Goal: Information Seeking & Learning: Learn about a topic

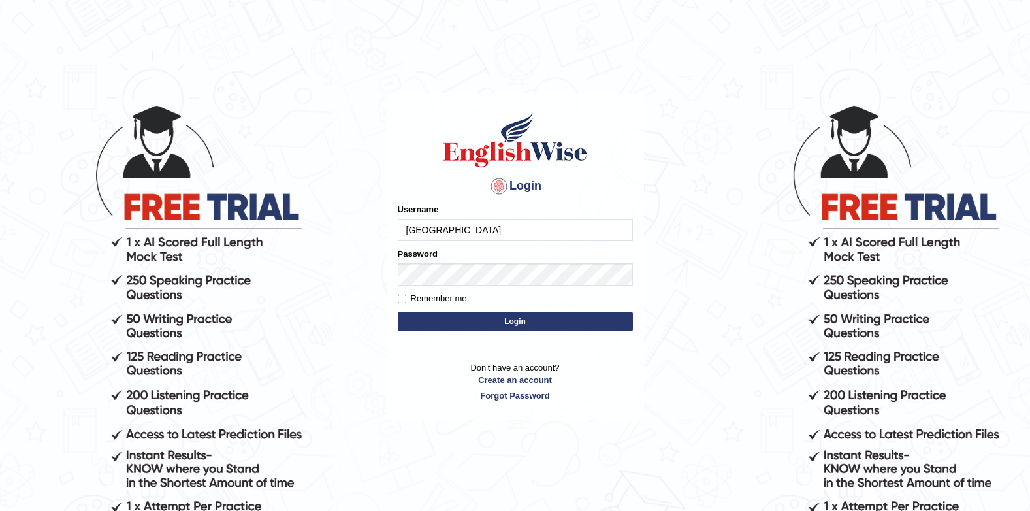
click at [523, 229] on input "Jenishdahal" at bounding box center [515, 230] width 235 height 22
type input "J"
click at [740, 168] on body "Login Please fix the following errors: Username Password Remember me Login Don'…" at bounding box center [515, 307] width 1030 height 511
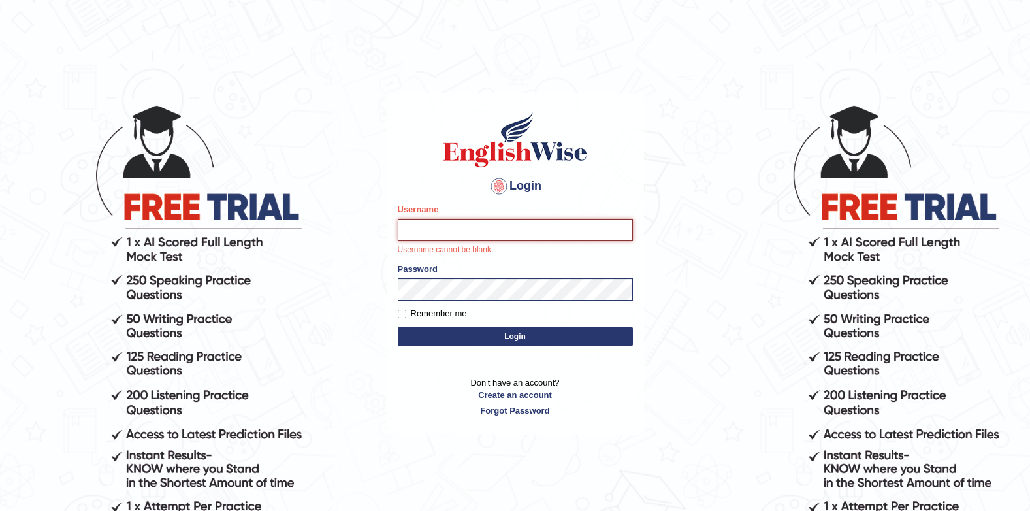
click at [587, 226] on input "Username" at bounding box center [515, 230] width 235 height 22
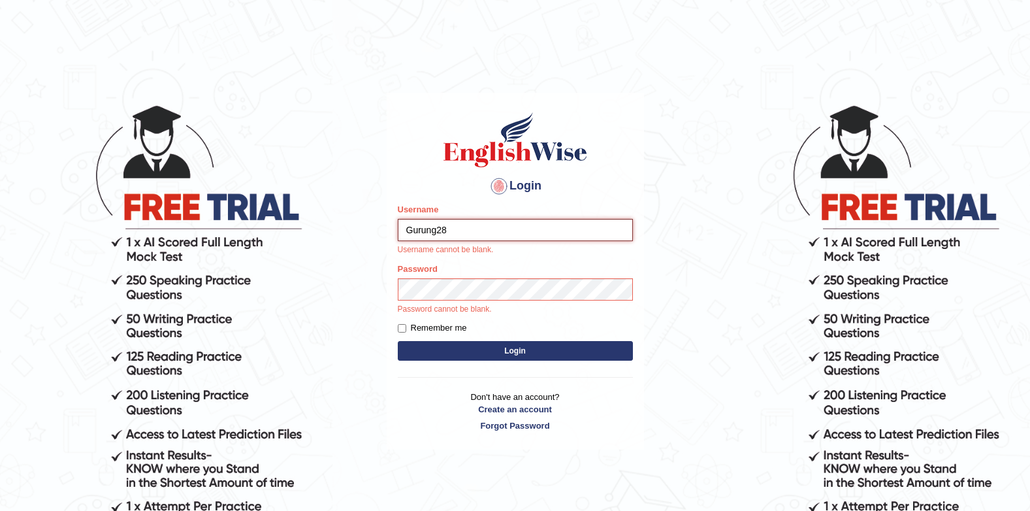
type input "Gurung28"
click at [625, 150] on h1 at bounding box center [515, 139] width 235 height 59
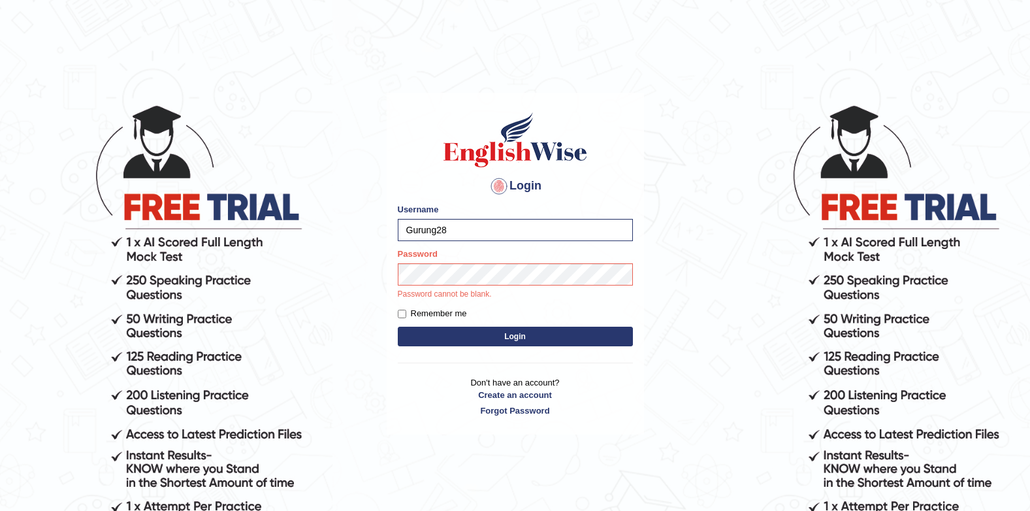
click at [729, 107] on body "Login Please fix the following errors: Username Gurung28 Password Password cann…" at bounding box center [515, 307] width 1030 height 511
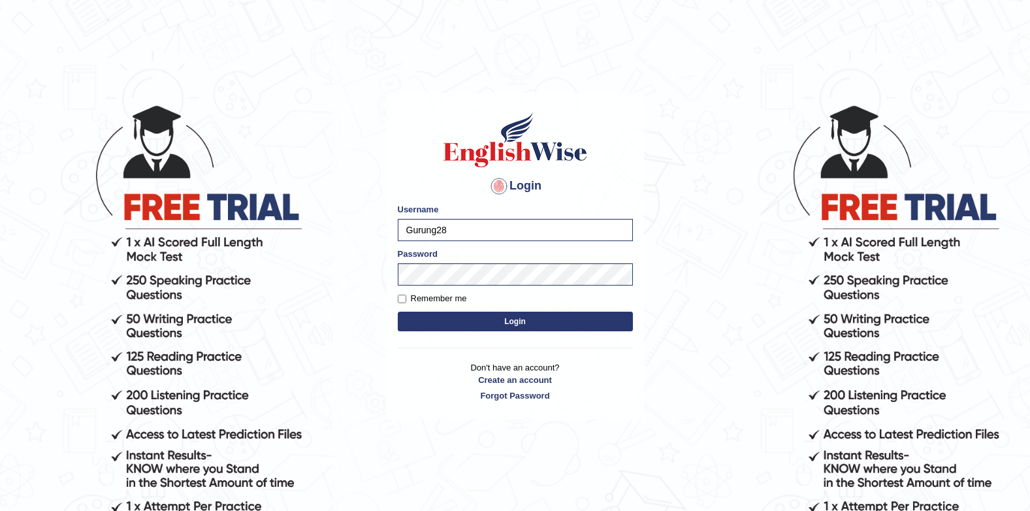
click at [488, 328] on button "Login" at bounding box center [515, 322] width 235 height 20
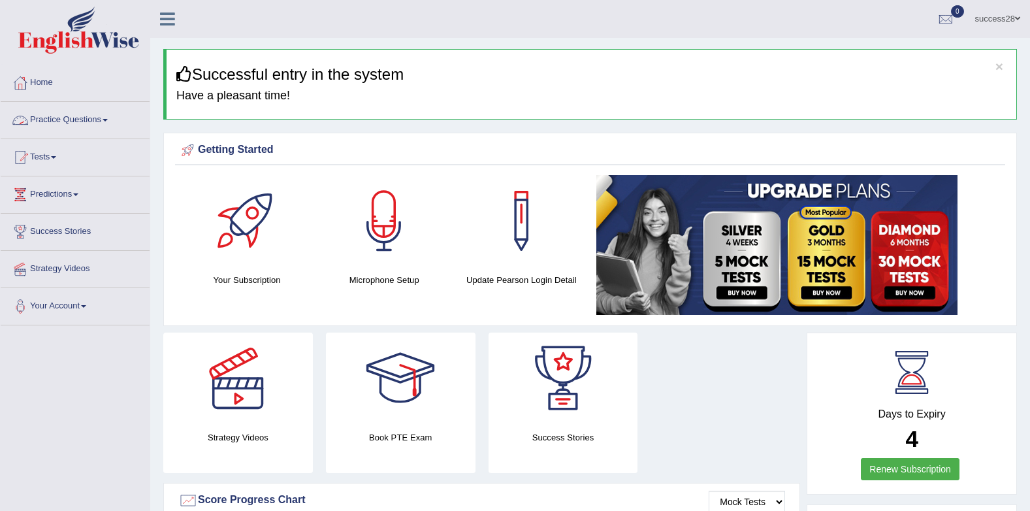
click at [73, 122] on link "Practice Questions" at bounding box center [75, 118] width 149 height 33
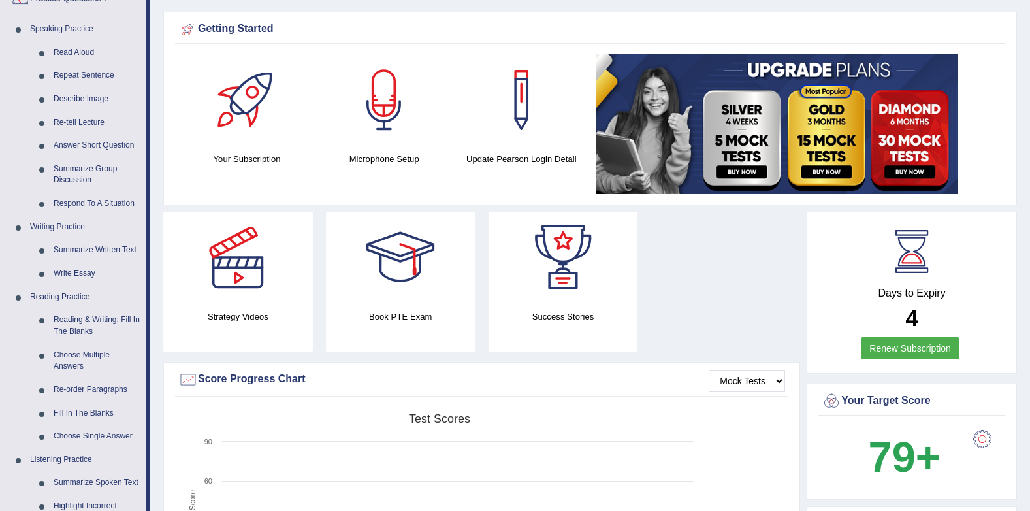
scroll to position [65, 0]
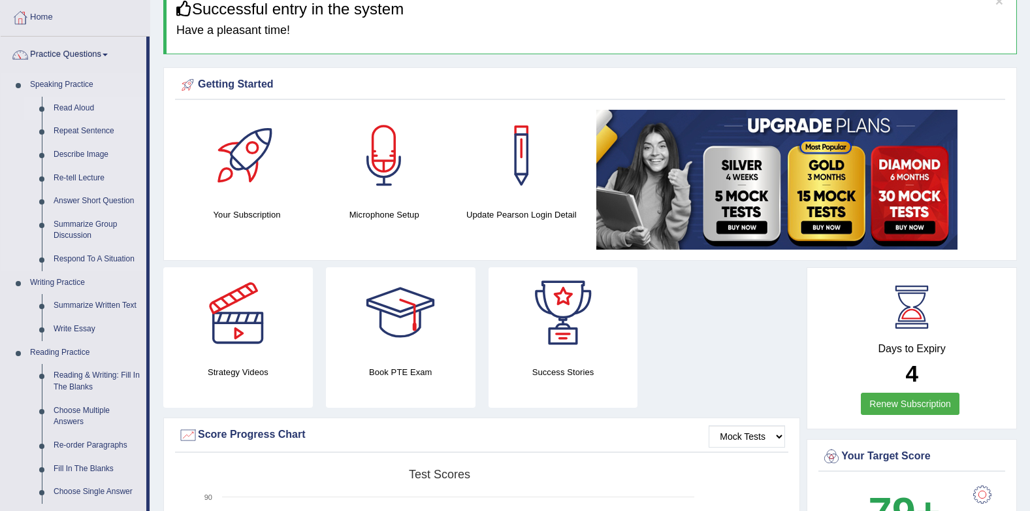
click at [81, 105] on link "Read Aloud" at bounding box center [97, 109] width 99 height 24
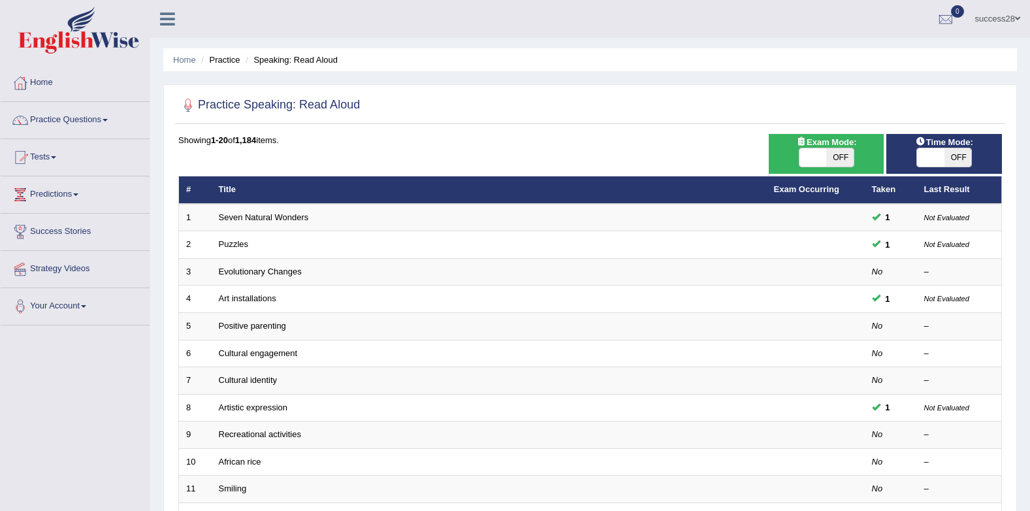
click at [936, 152] on span at bounding box center [930, 157] width 27 height 18
checkbox input "true"
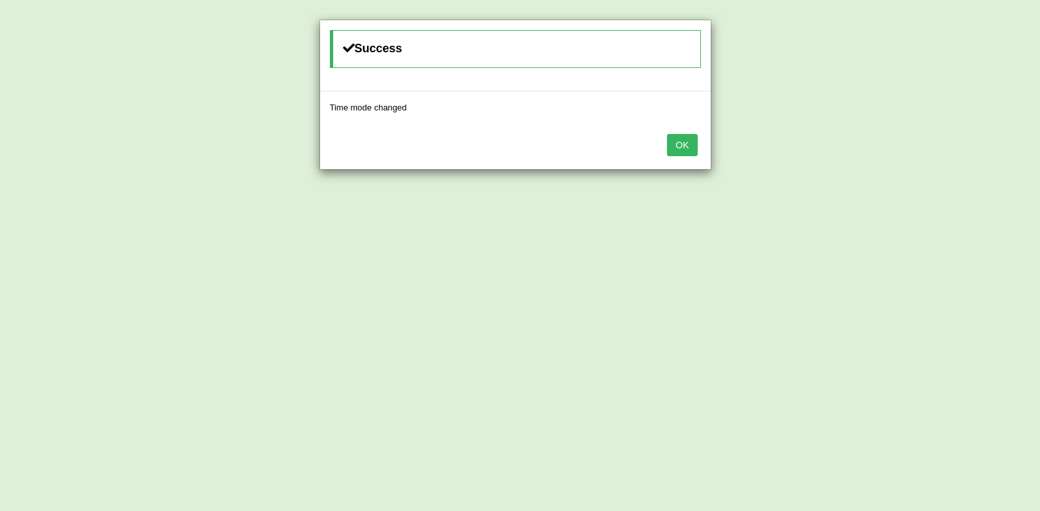
click at [689, 147] on button "OK" at bounding box center [682, 145] width 30 height 22
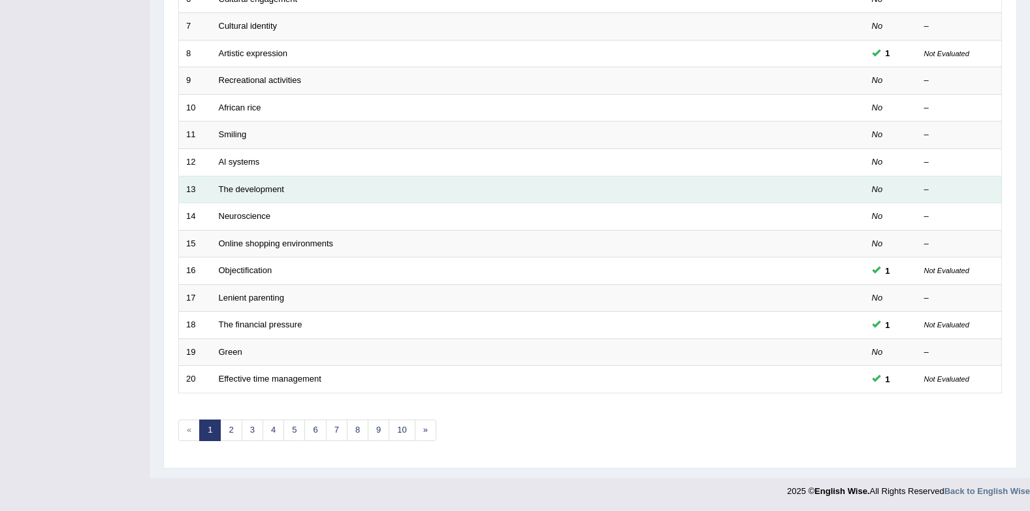
scroll to position [93, 0]
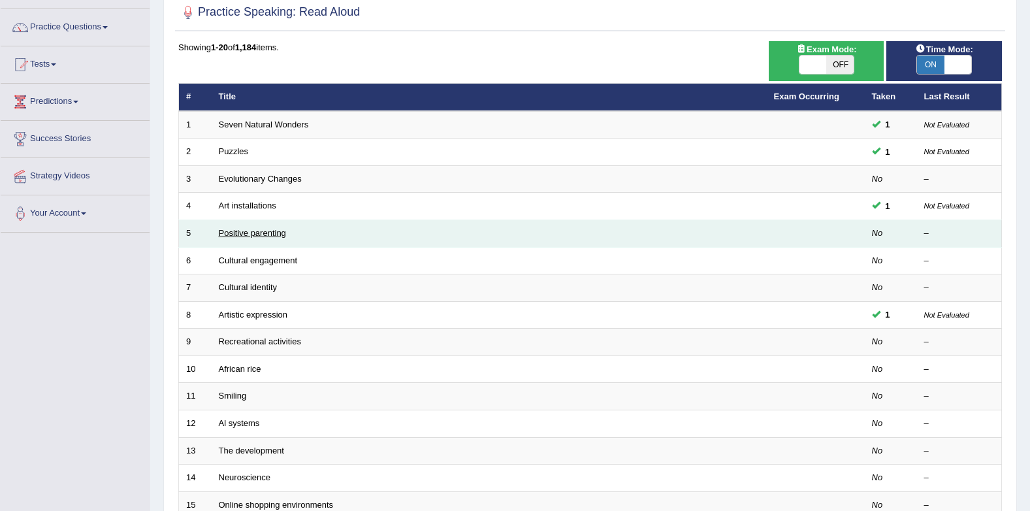
click at [254, 235] on link "Positive parenting" at bounding box center [252, 233] width 67 height 10
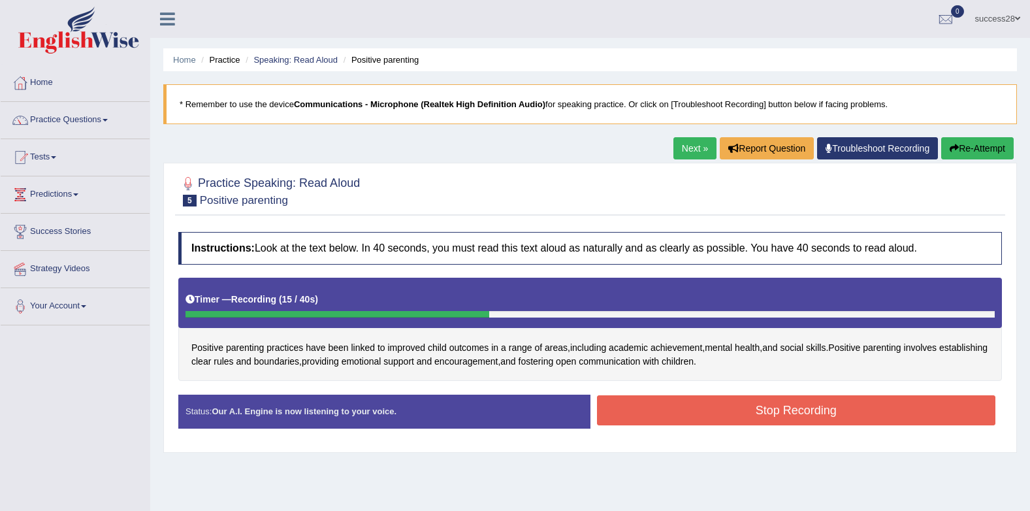
click at [731, 401] on button "Stop Recording" at bounding box center [796, 410] width 399 height 30
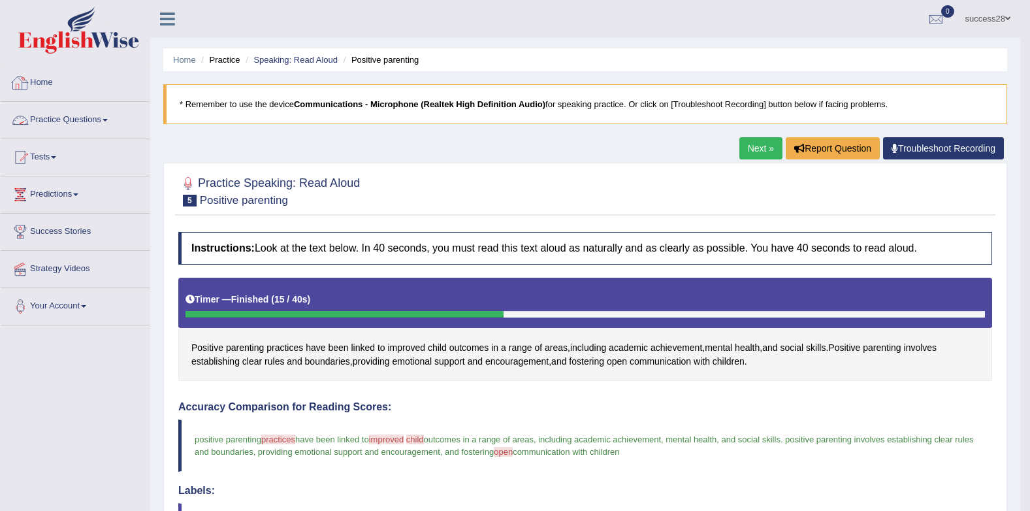
click at [93, 112] on link "Practice Questions" at bounding box center [75, 118] width 149 height 33
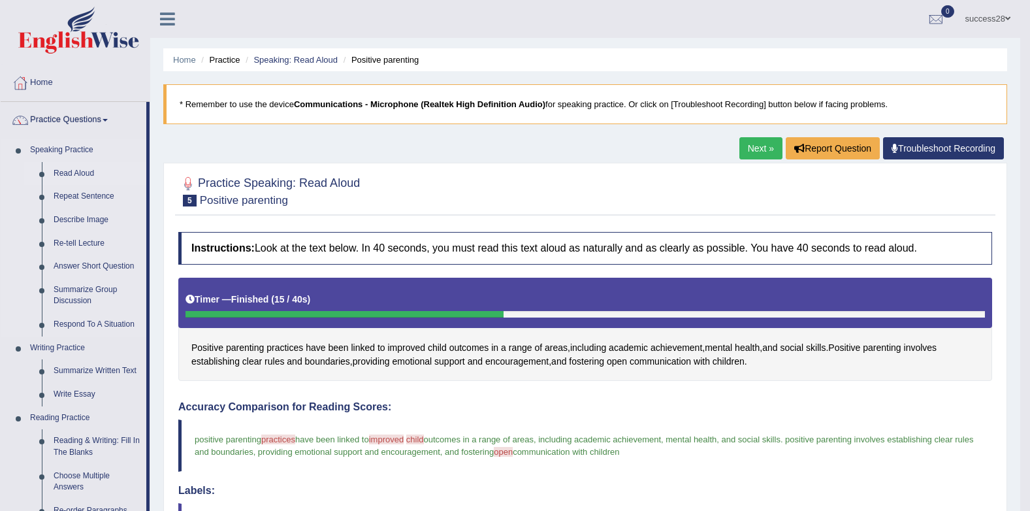
click at [80, 171] on link "Read Aloud" at bounding box center [97, 174] width 99 height 24
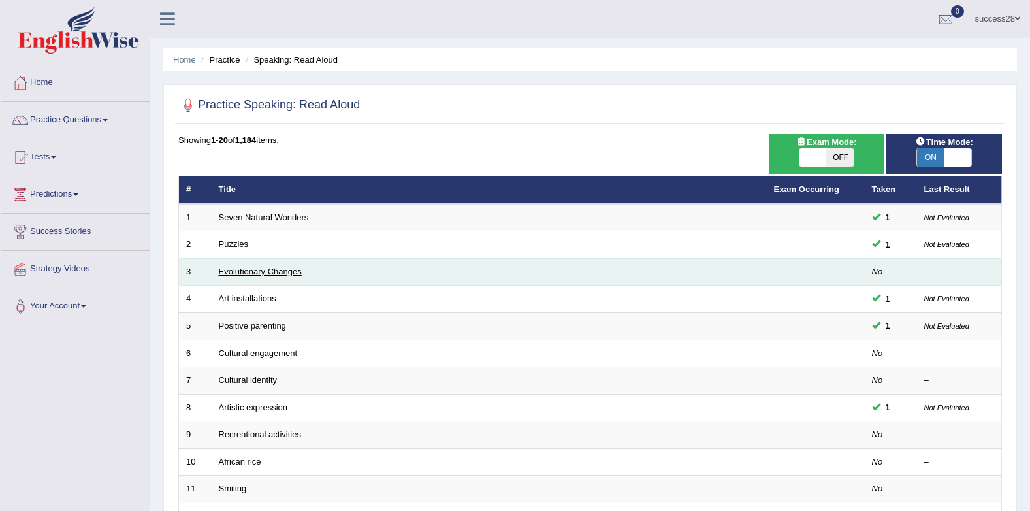
scroll to position [261, 0]
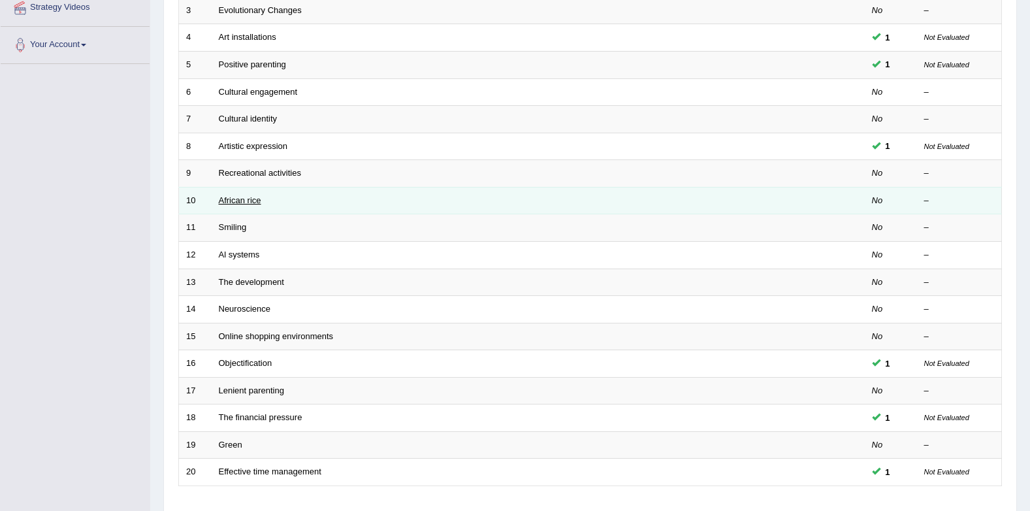
click at [243, 203] on link "African rice" at bounding box center [240, 200] width 42 height 10
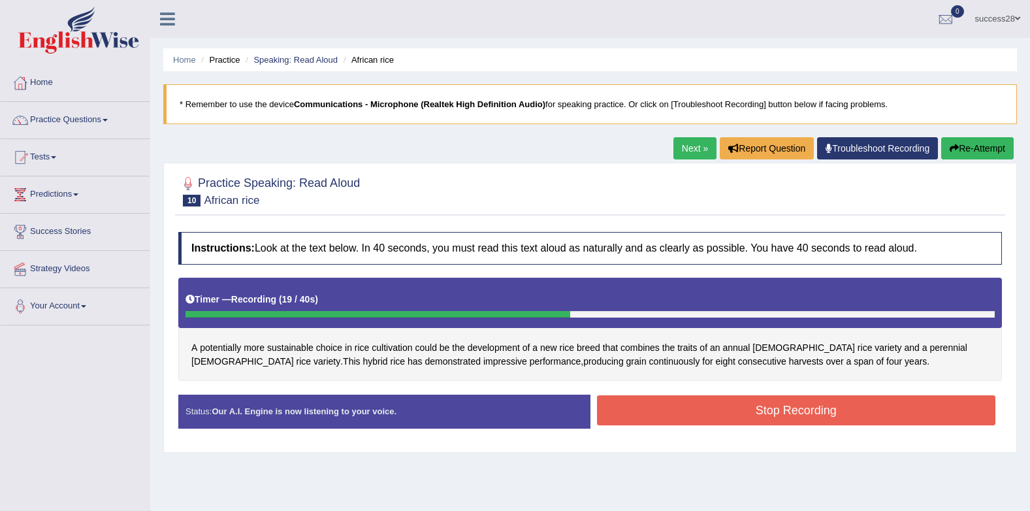
click at [699, 423] on button "Stop Recording" at bounding box center [796, 410] width 399 height 30
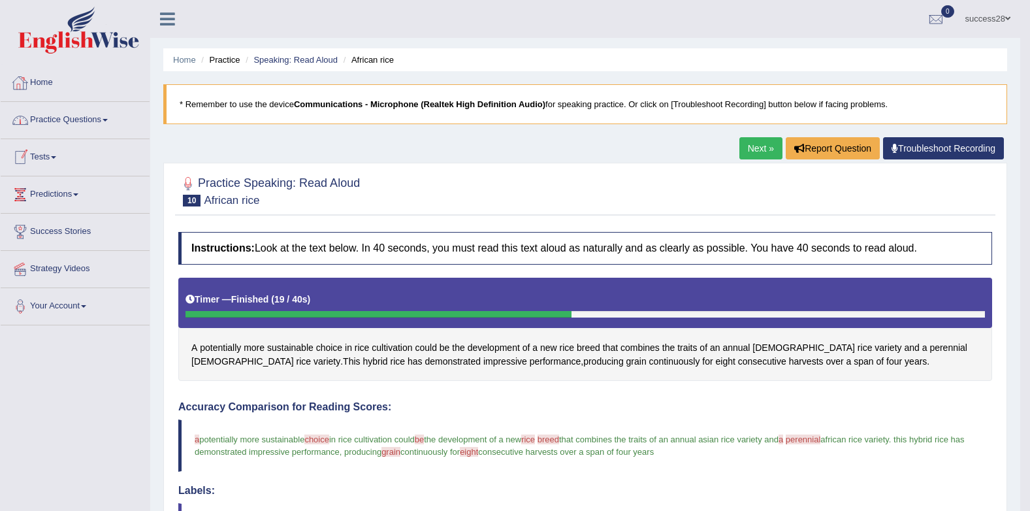
click at [93, 112] on link "Practice Questions" at bounding box center [75, 118] width 149 height 33
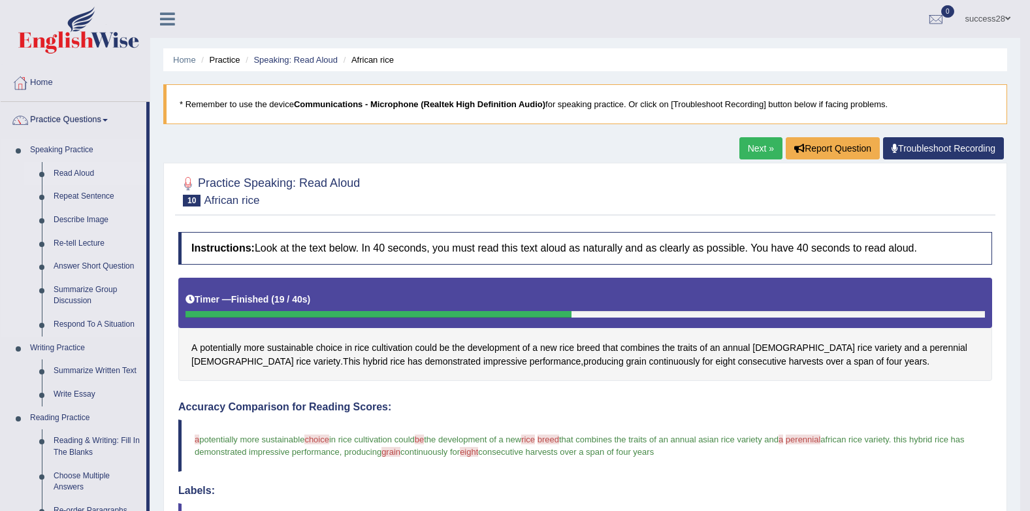
click at [66, 173] on link "Read Aloud" at bounding box center [97, 174] width 99 height 24
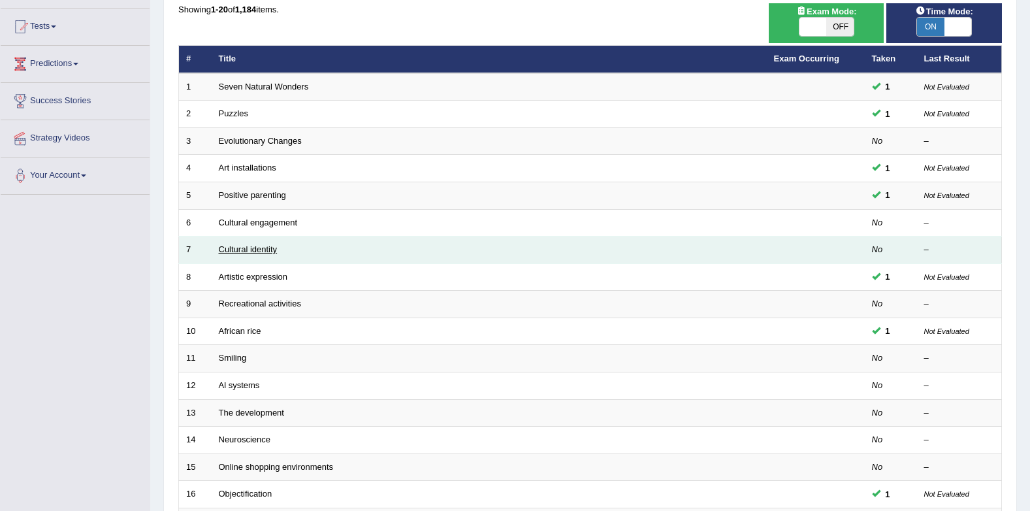
click at [261, 248] on link "Cultural identity" at bounding box center [248, 249] width 59 height 10
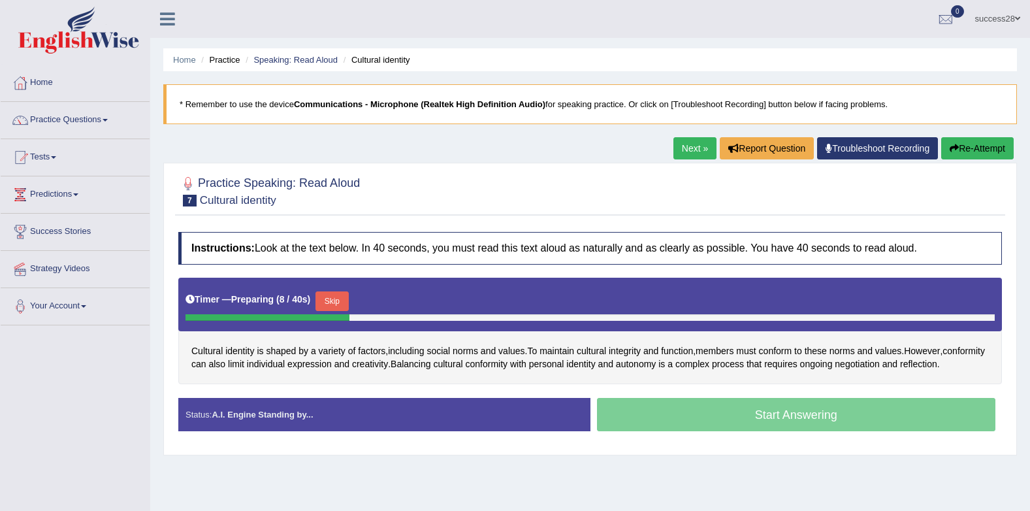
click at [332, 298] on button "Skip" at bounding box center [332, 301] width 33 height 20
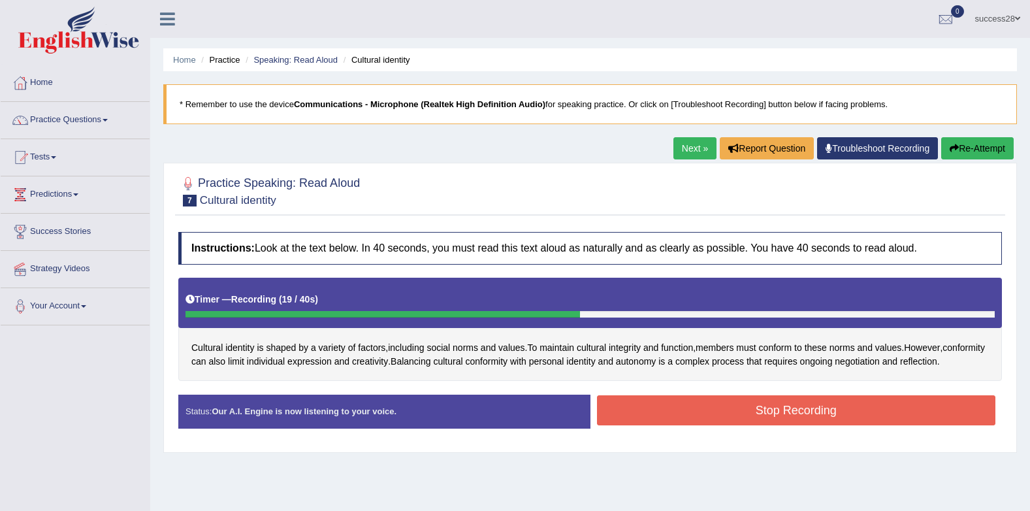
click at [686, 425] on button "Stop Recording" at bounding box center [796, 410] width 399 height 30
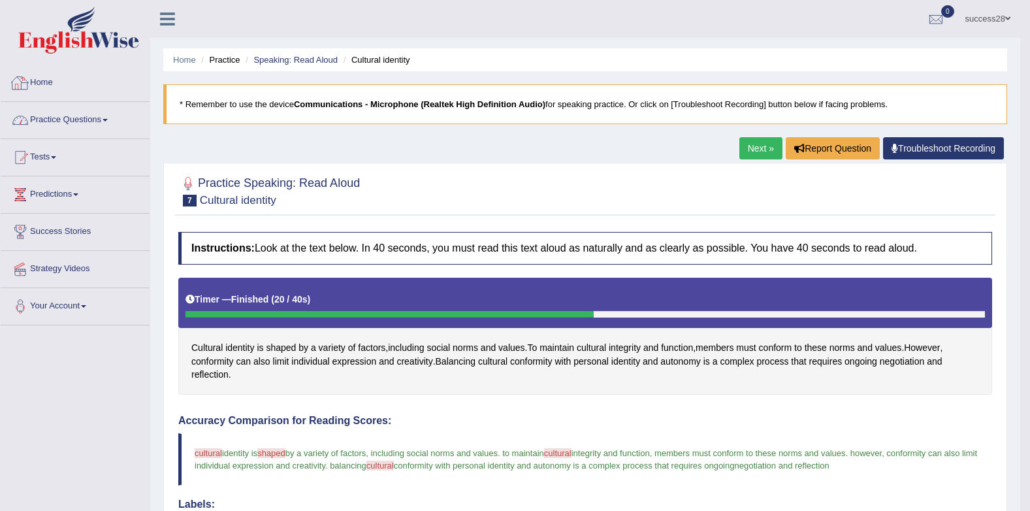
click at [70, 127] on link "Practice Questions" at bounding box center [75, 118] width 149 height 33
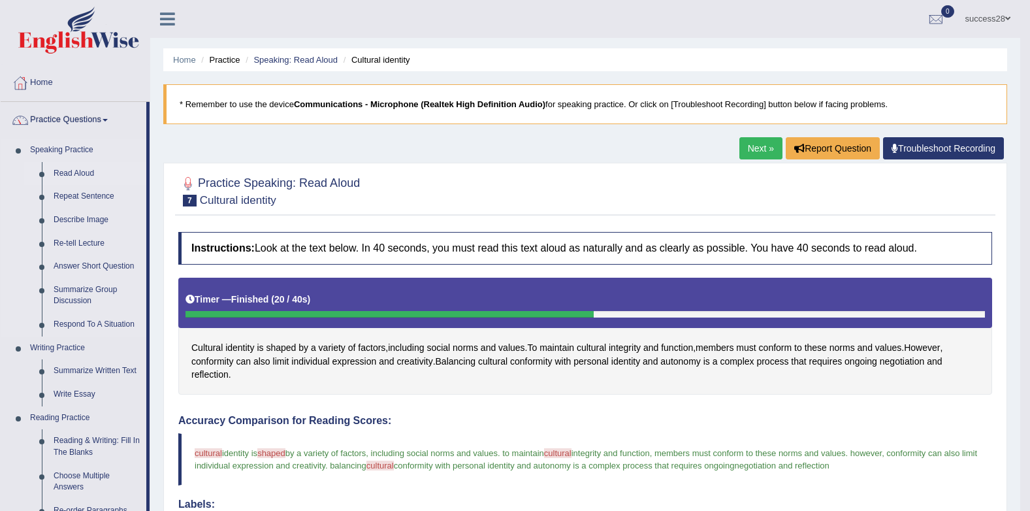
click at [81, 164] on link "Read Aloud" at bounding box center [97, 174] width 99 height 24
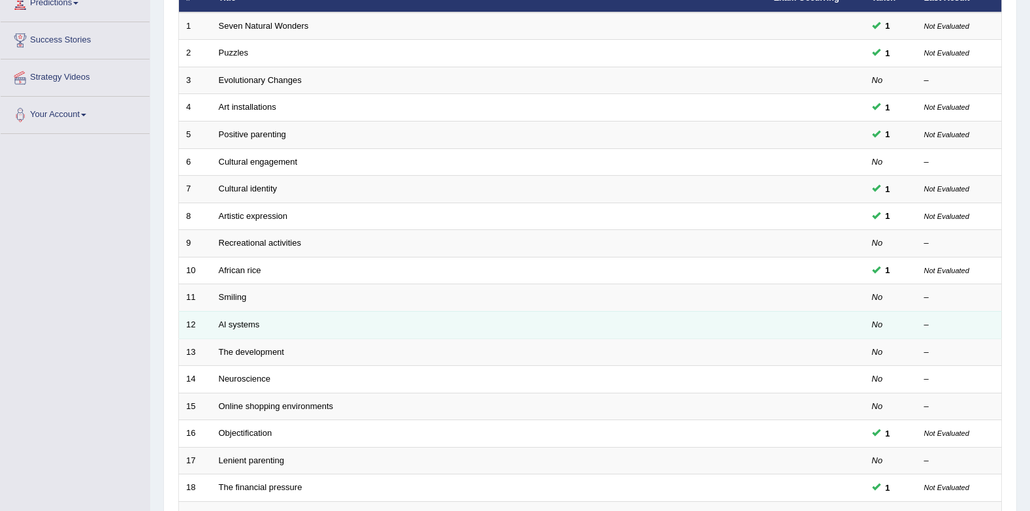
scroll to position [196, 0]
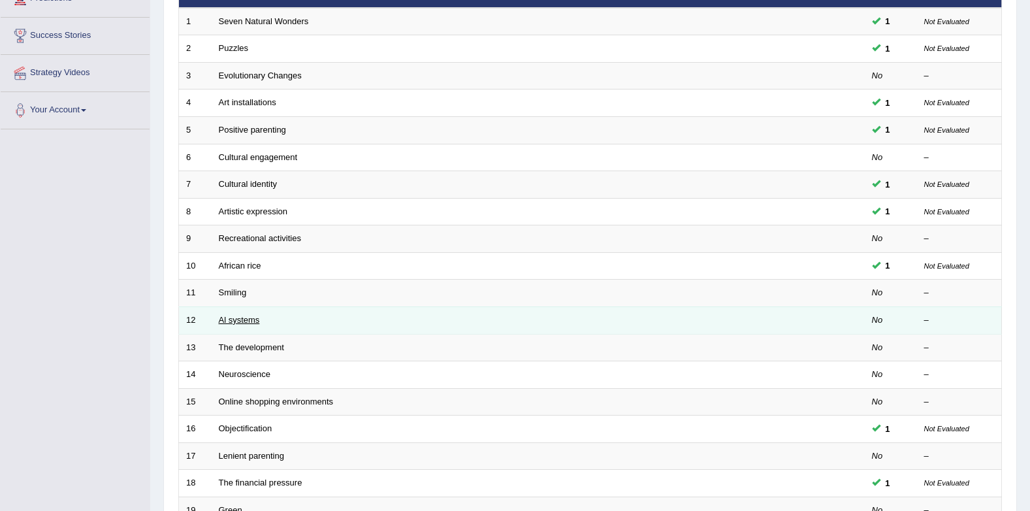
click at [242, 319] on link "Al systems" at bounding box center [239, 320] width 41 height 10
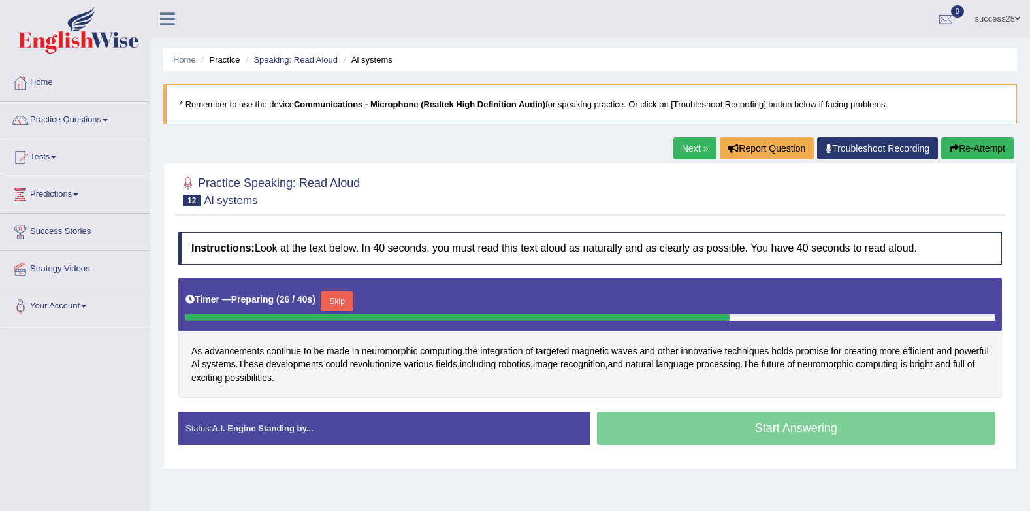
click at [336, 301] on button "Skip" at bounding box center [337, 301] width 33 height 20
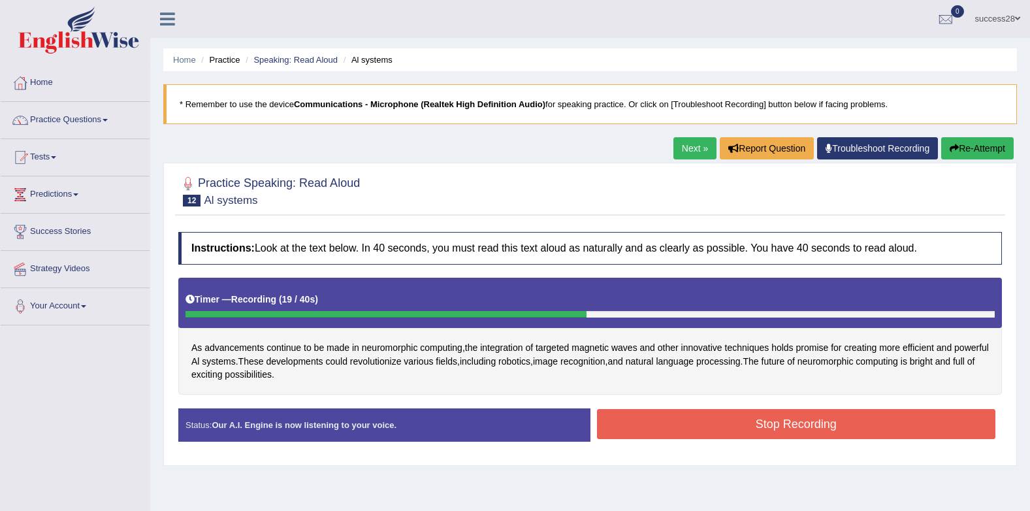
click at [661, 426] on button "Stop Recording" at bounding box center [796, 424] width 399 height 30
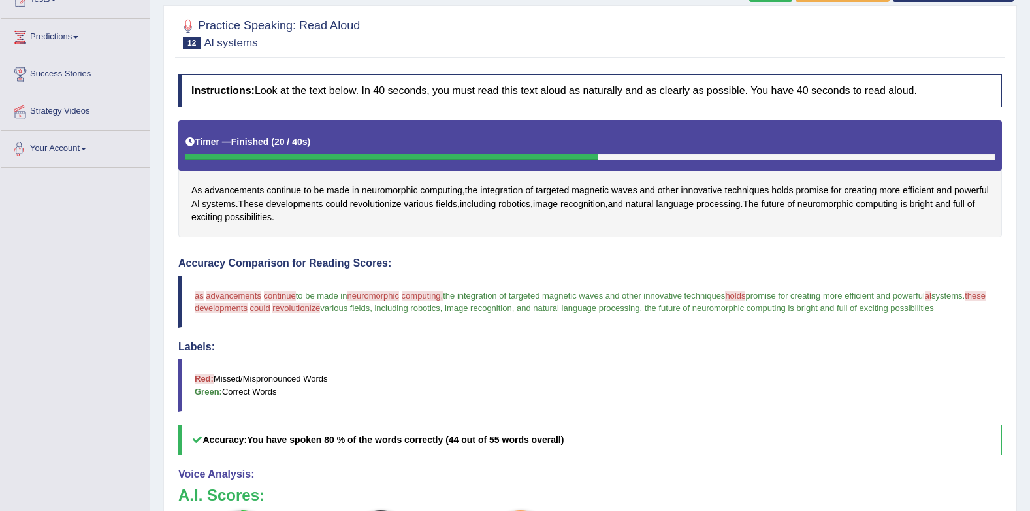
scroll to position [65, 0]
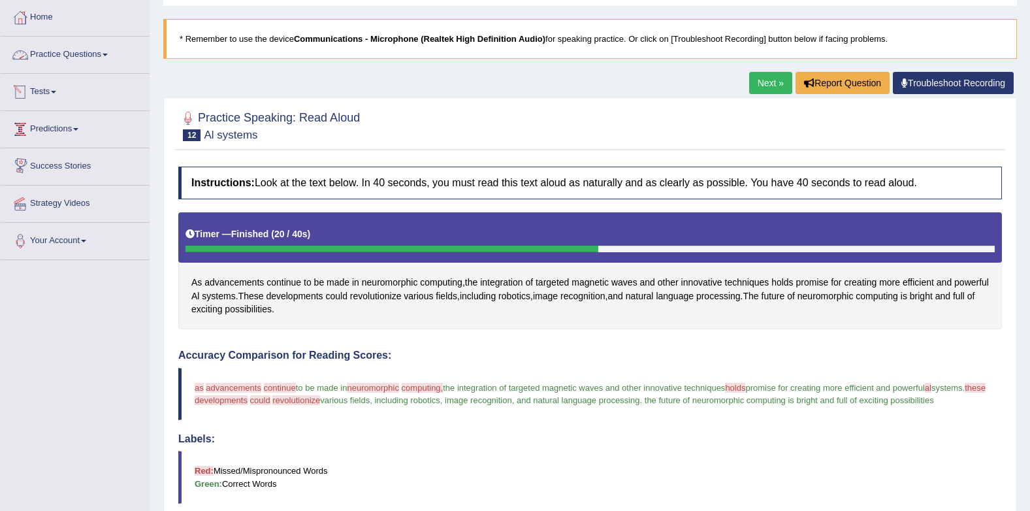
click at [88, 45] on link "Practice Questions" at bounding box center [75, 53] width 149 height 33
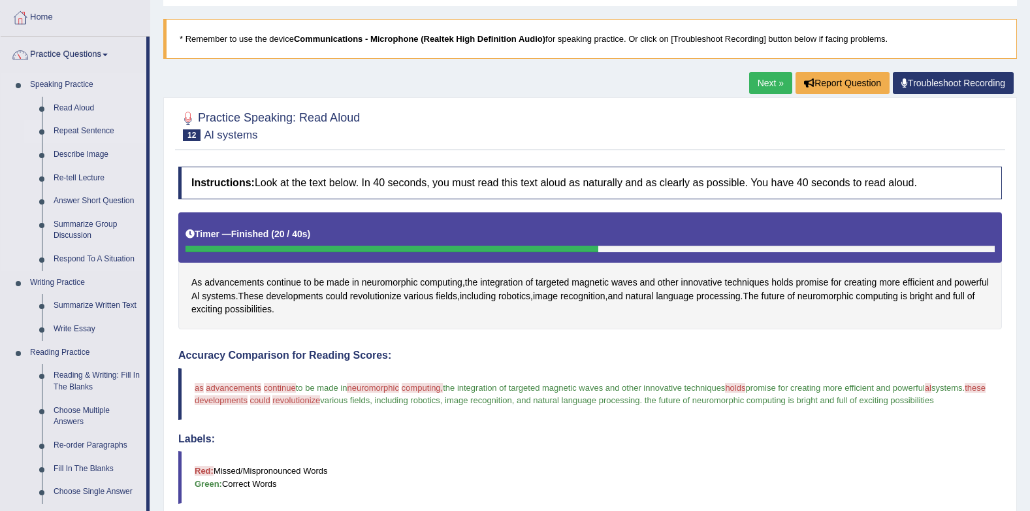
click at [75, 127] on link "Repeat Sentence" at bounding box center [97, 132] width 99 height 24
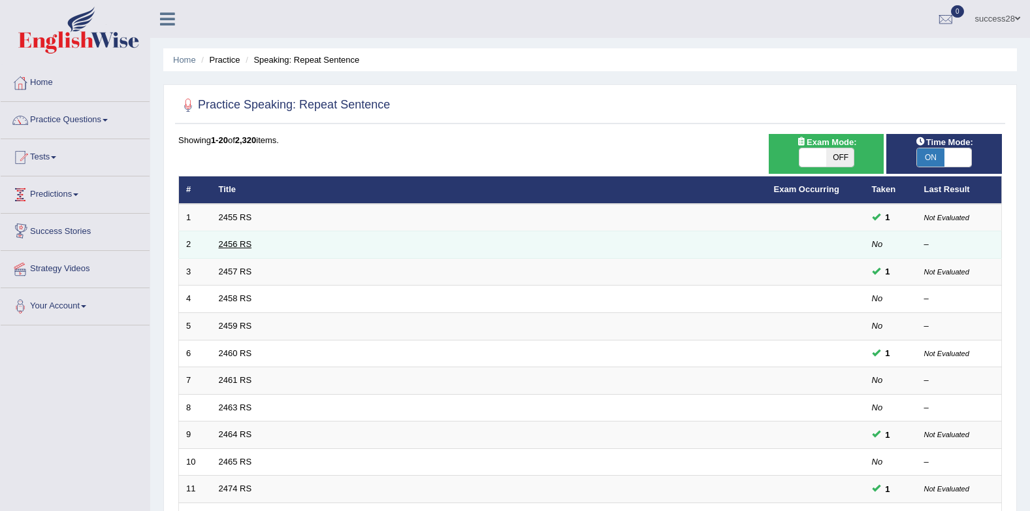
click at [228, 248] on link "2456 RS" at bounding box center [235, 244] width 33 height 10
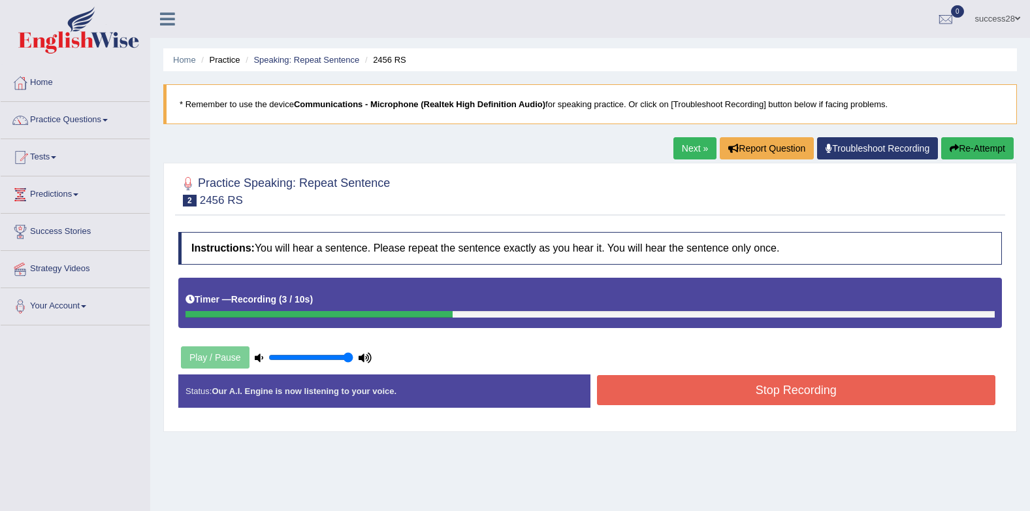
click at [665, 393] on button "Stop Recording" at bounding box center [796, 390] width 399 height 30
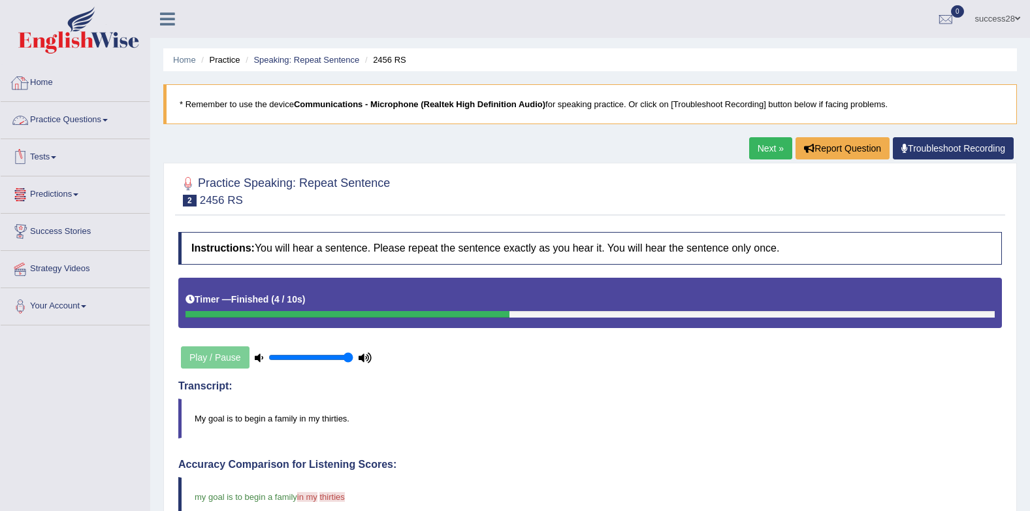
click at [97, 120] on link "Practice Questions" at bounding box center [75, 118] width 149 height 33
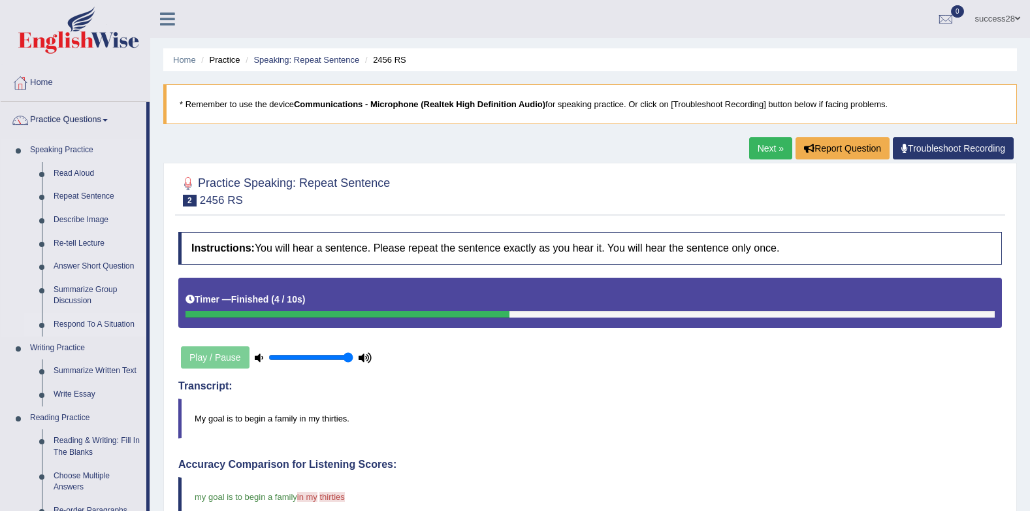
click at [84, 321] on link "Respond To A Situation" at bounding box center [97, 325] width 99 height 24
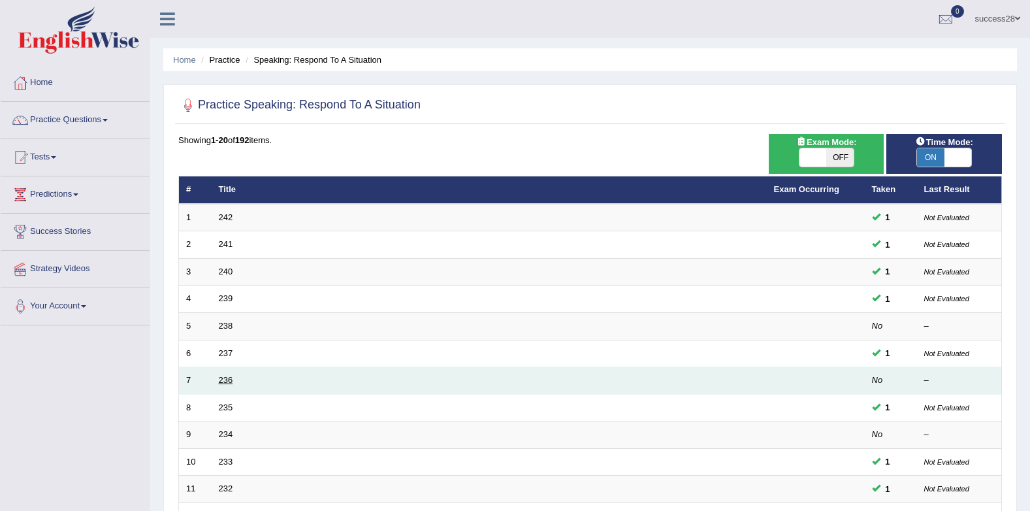
click at [222, 376] on link "236" at bounding box center [226, 380] width 14 height 10
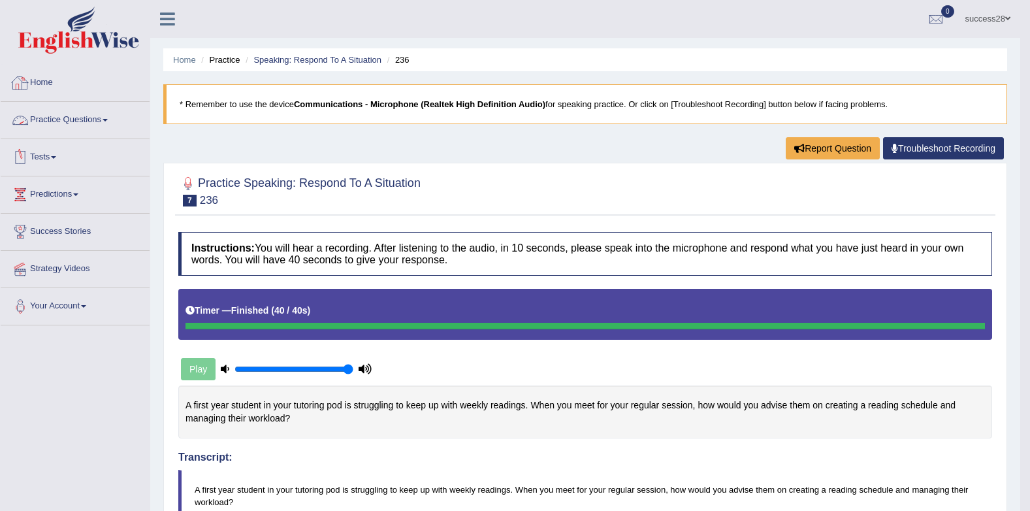
click at [83, 133] on link "Practice Questions" at bounding box center [75, 118] width 149 height 33
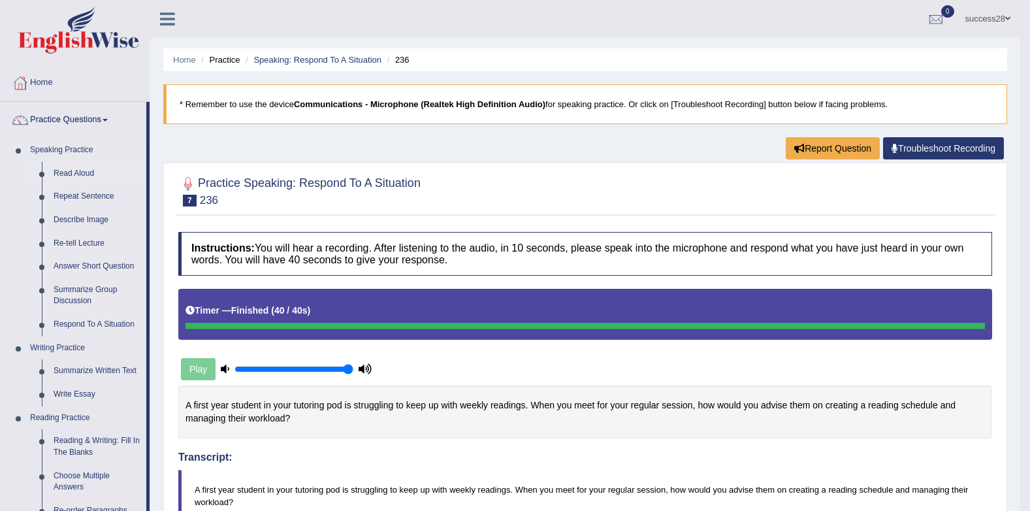
click at [84, 171] on link "Read Aloud" at bounding box center [97, 174] width 99 height 24
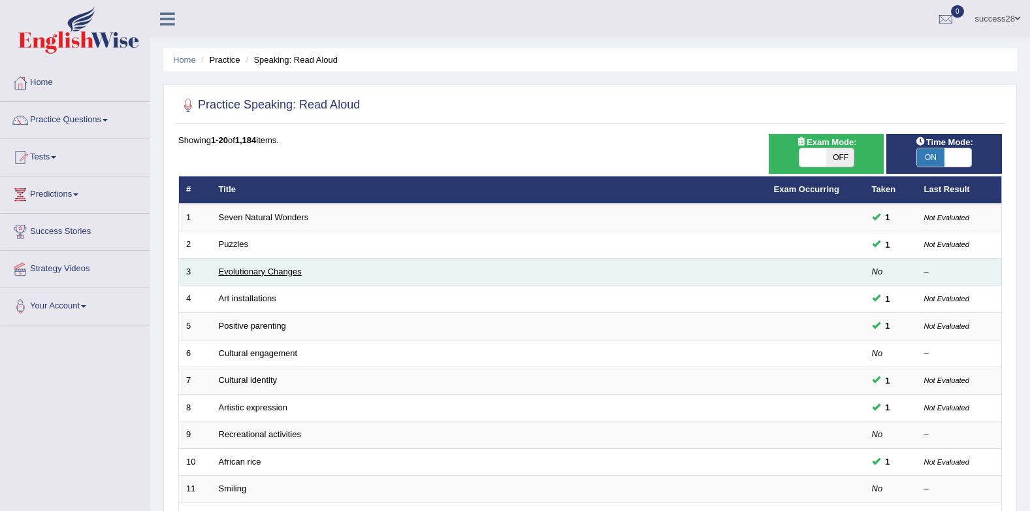
click at [240, 271] on link "Evolutionary Changes" at bounding box center [260, 272] width 83 height 10
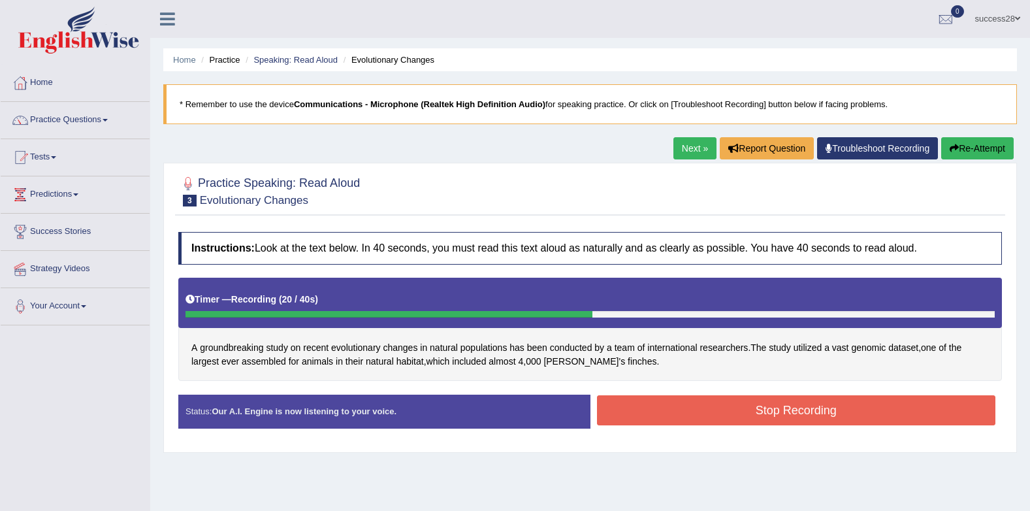
click at [867, 414] on button "Stop Recording" at bounding box center [796, 410] width 399 height 30
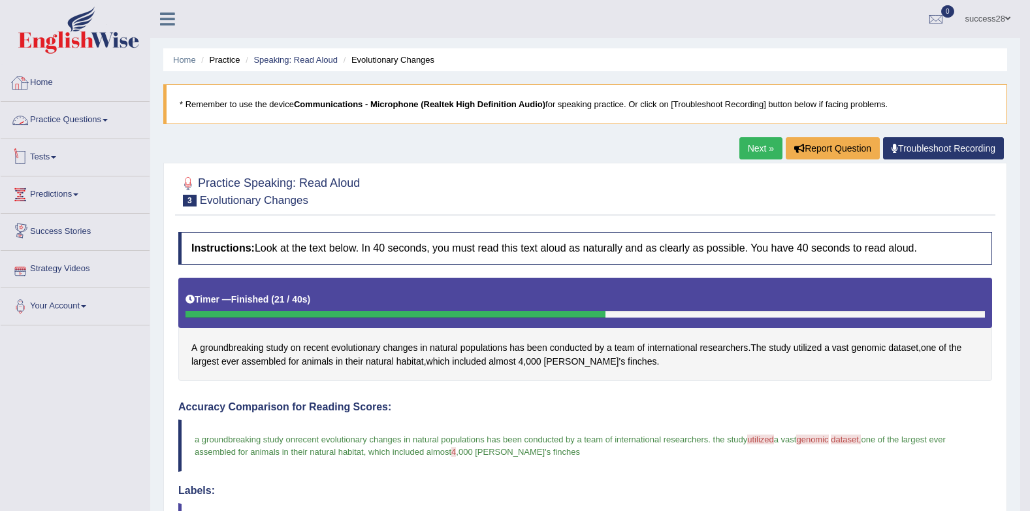
click at [94, 129] on link "Practice Questions" at bounding box center [75, 118] width 149 height 33
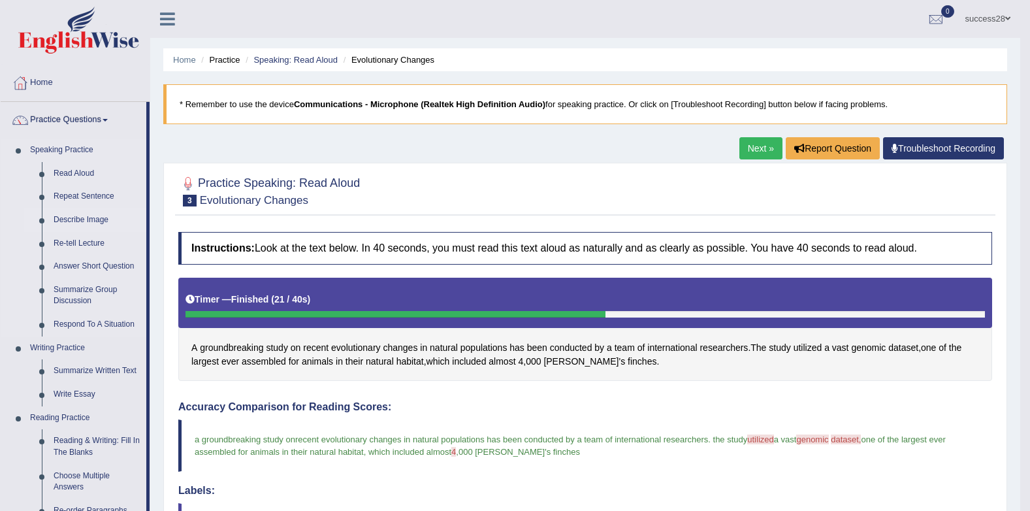
click at [91, 223] on link "Describe Image" at bounding box center [97, 220] width 99 height 24
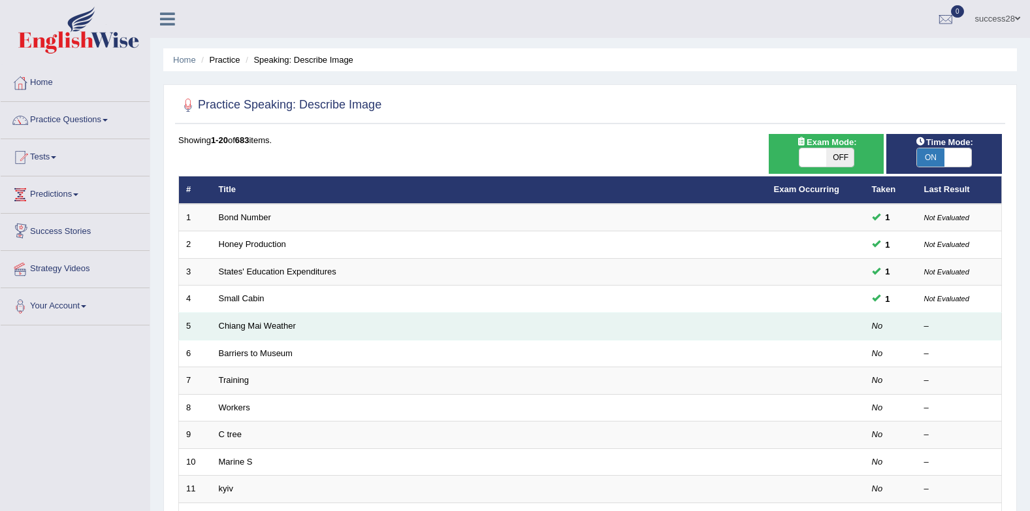
click at [277, 319] on td "Chiang Mai Weather" at bounding box center [489, 326] width 555 height 27
click at [284, 327] on link "Chiang Mai Weather" at bounding box center [257, 326] width 77 height 10
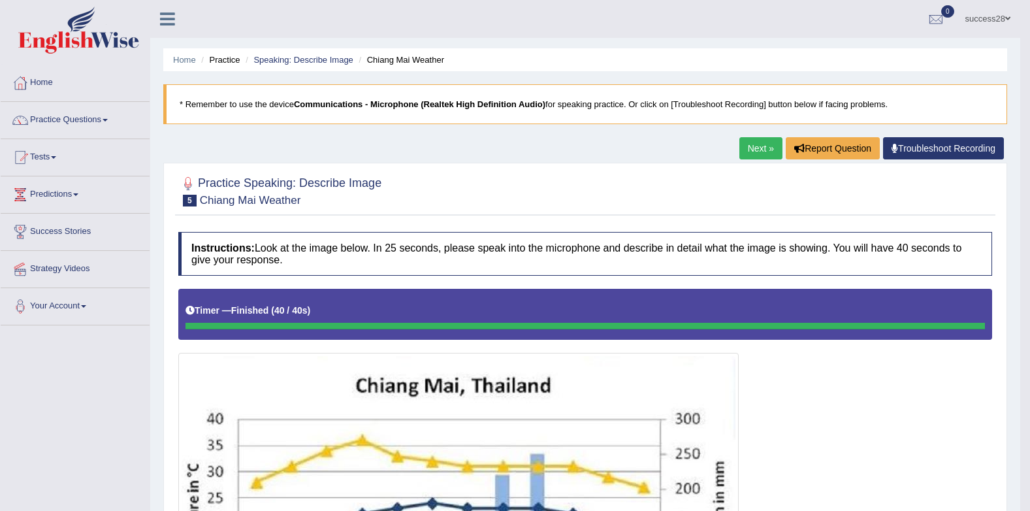
click at [98, 116] on link "Practice Questions" at bounding box center [75, 118] width 149 height 33
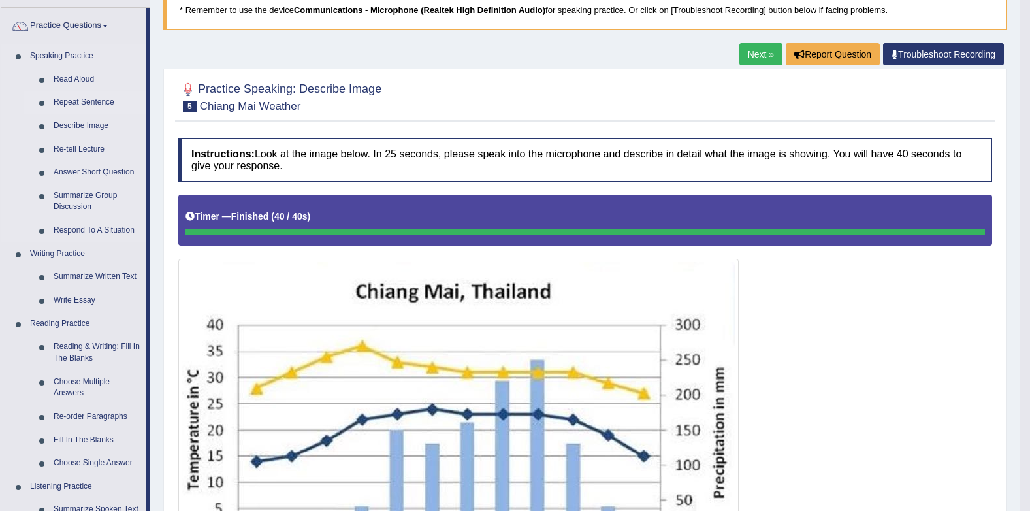
scroll to position [131, 0]
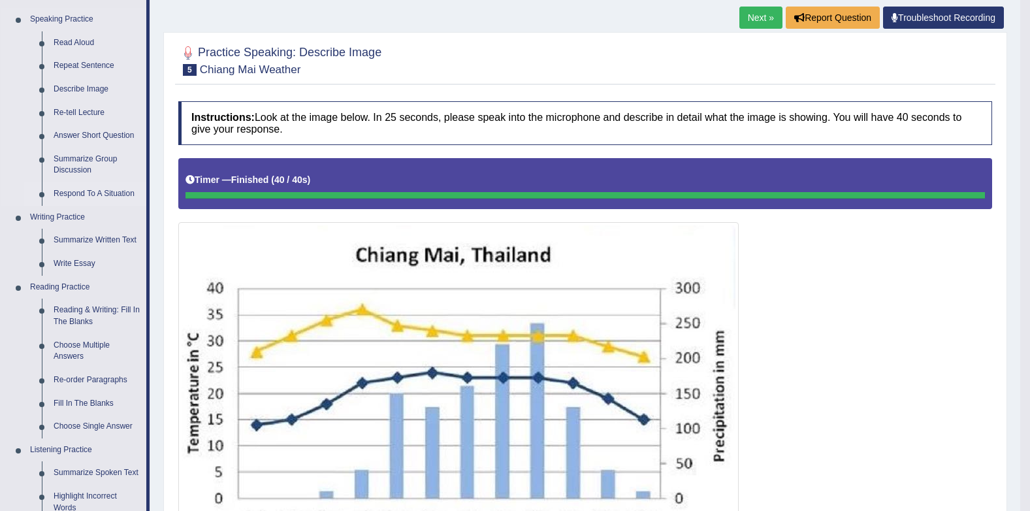
click at [81, 193] on link "Respond To A Situation" at bounding box center [97, 194] width 99 height 24
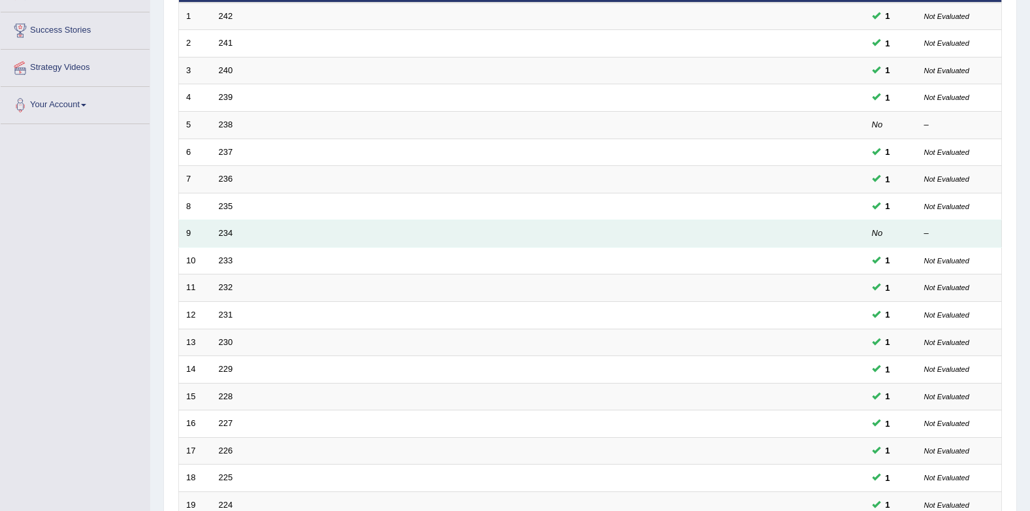
scroll to position [261, 0]
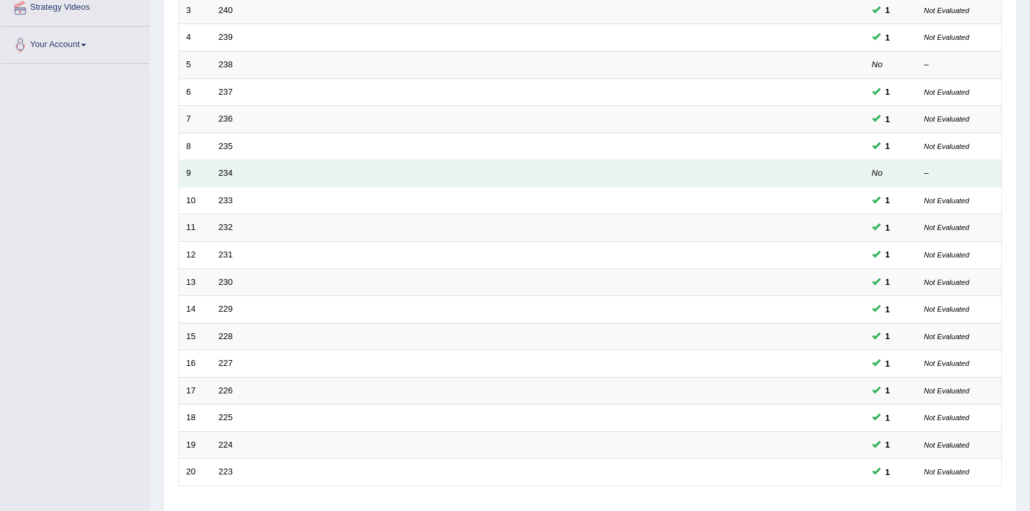
click at [220, 178] on td "234" at bounding box center [489, 173] width 555 height 27
click at [230, 173] on link "234" at bounding box center [226, 173] width 14 height 10
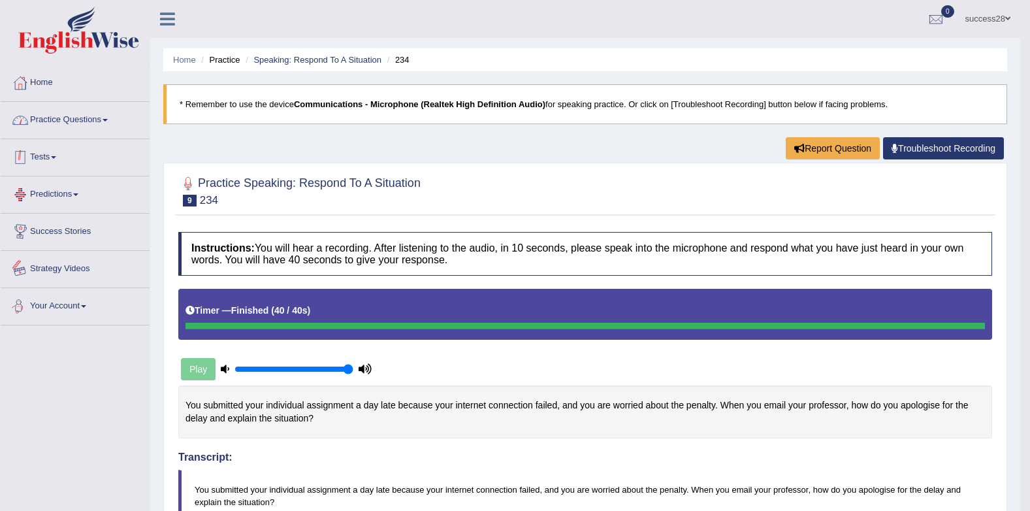
click at [85, 114] on link "Practice Questions" at bounding box center [75, 118] width 149 height 33
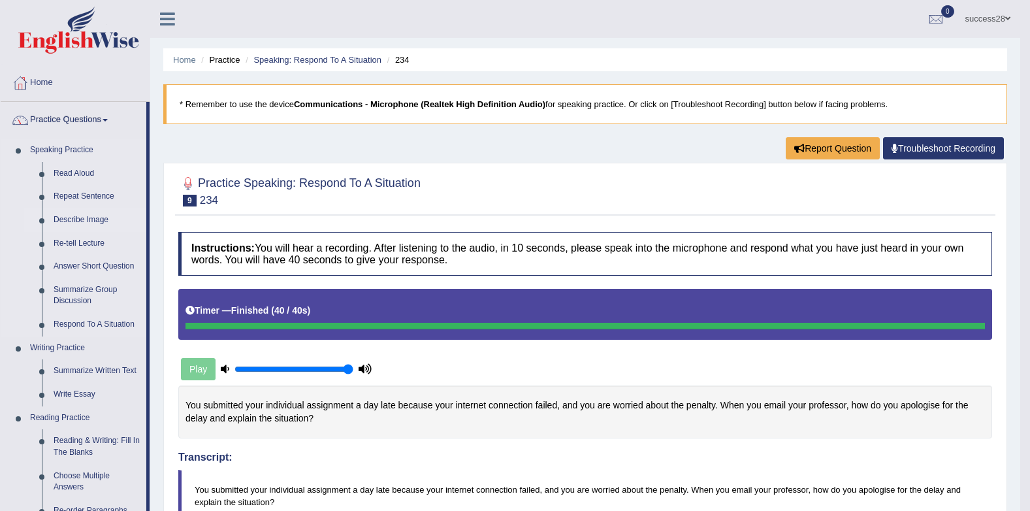
click at [96, 222] on link "Describe Image" at bounding box center [97, 220] width 99 height 24
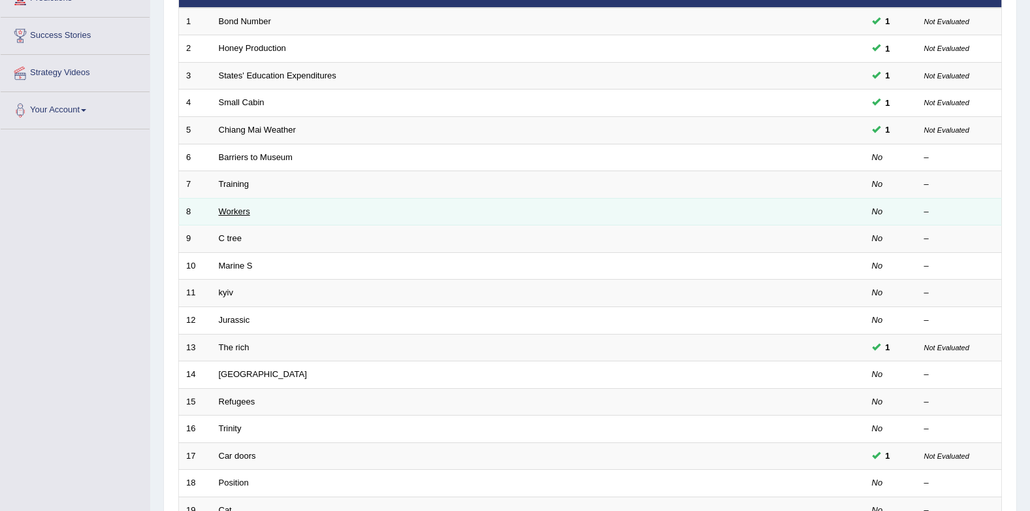
click at [238, 206] on link "Workers" at bounding box center [234, 211] width 31 height 10
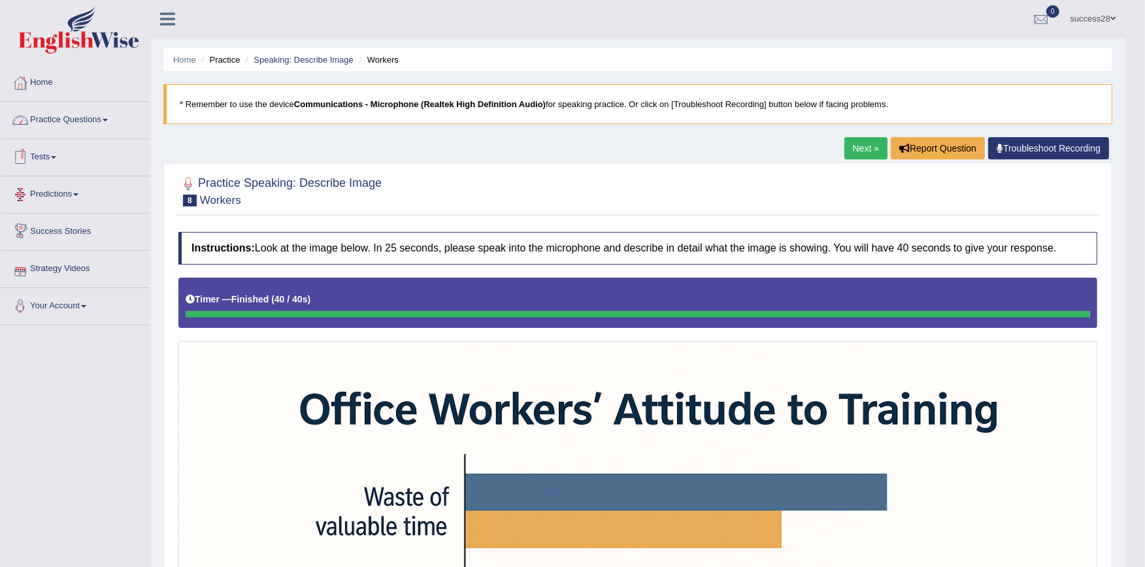
click at [69, 118] on link "Practice Questions" at bounding box center [75, 118] width 149 height 33
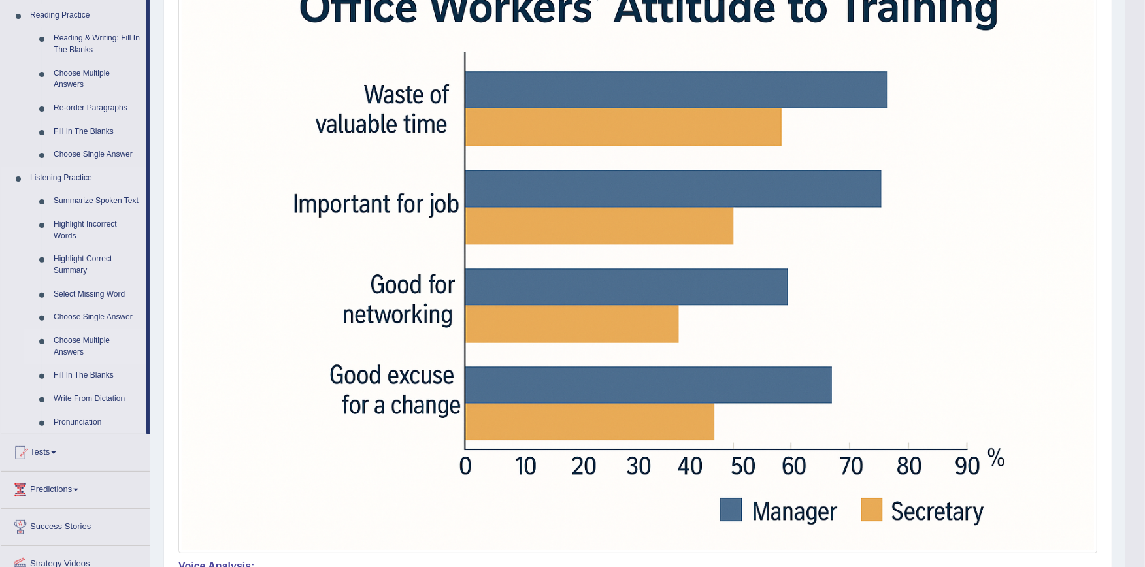
scroll to position [435, 0]
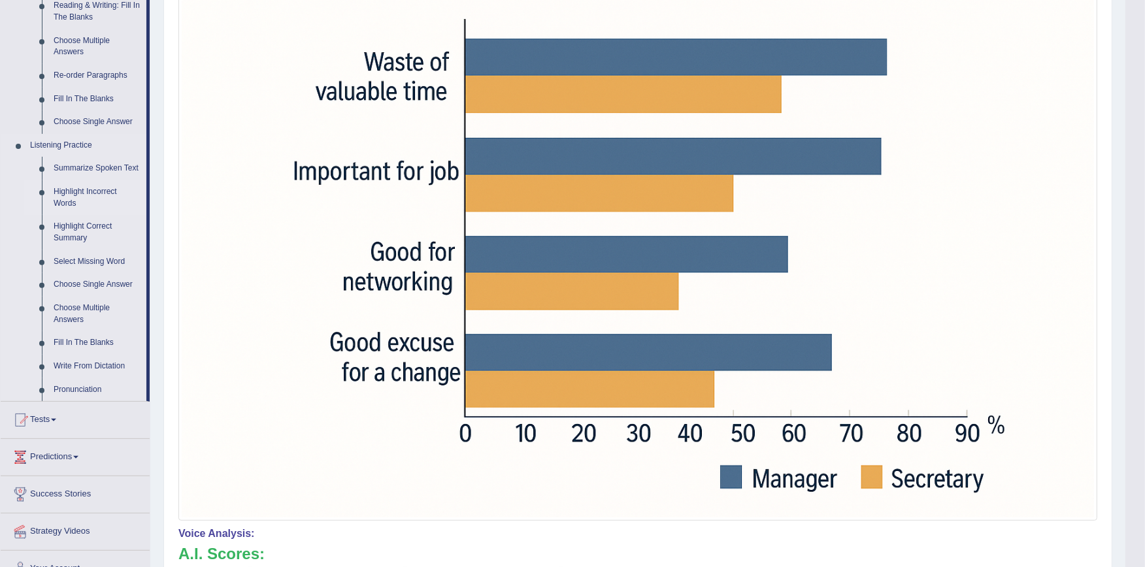
click at [99, 186] on link "Highlight Incorrect Words" at bounding box center [97, 197] width 99 height 35
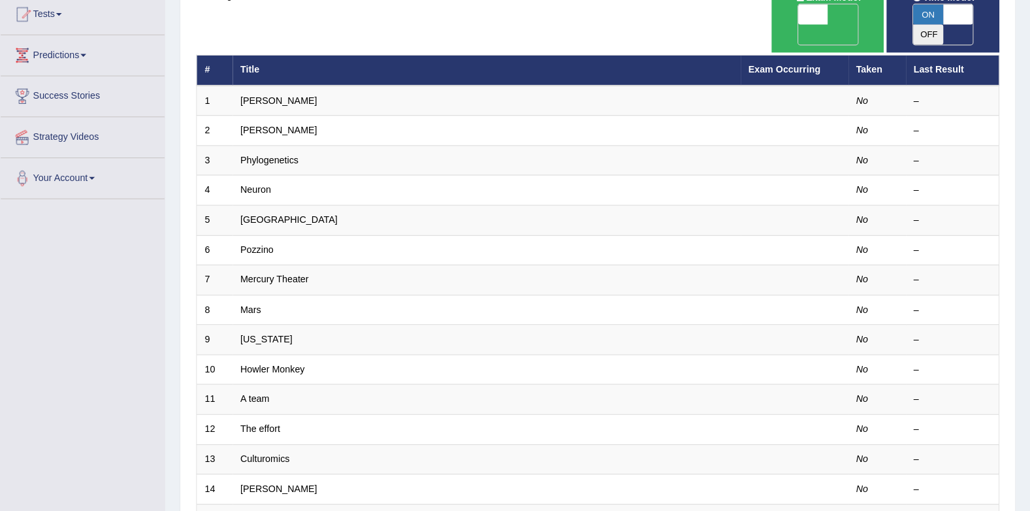
scroll to position [145, 0]
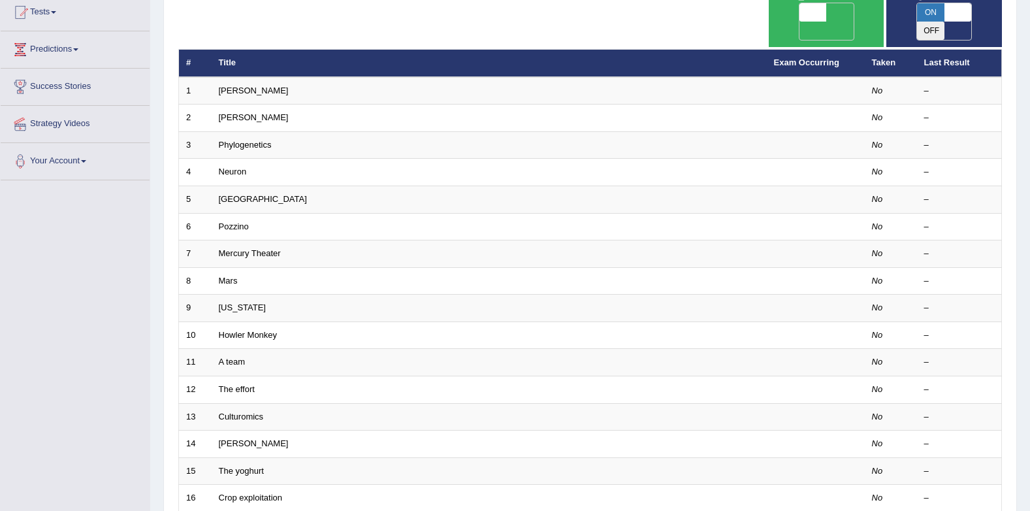
drag, startPoint x: 1047, startPoint y: 7, endPoint x: 523, endPoint y: 4, distance: 523.4
click at [523, 4] on div "Showing 1-20 of 429 items. # Title Exam Occurring Taken Last Result 1 [PERSON_N…" at bounding box center [590, 337] width 824 height 696
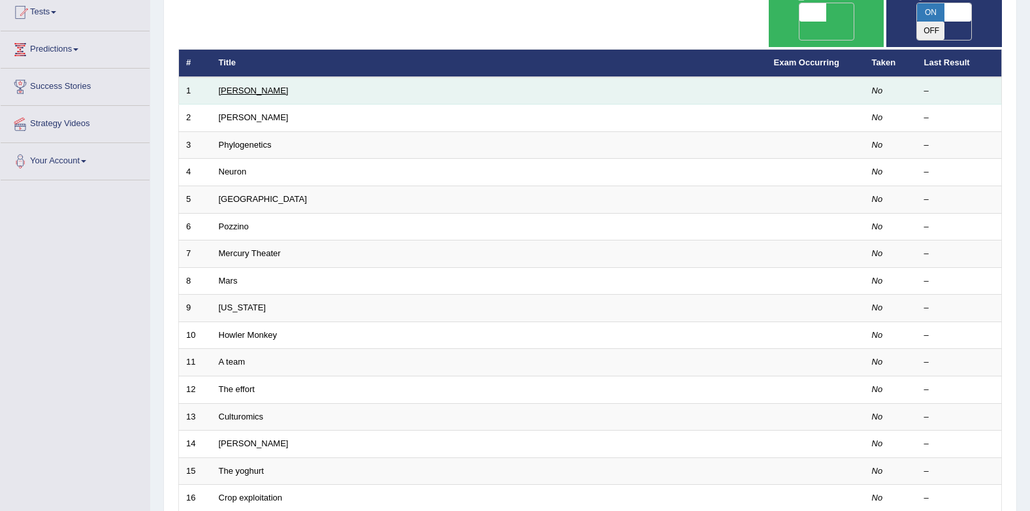
click at [222, 86] on link "[PERSON_NAME]" at bounding box center [254, 91] width 70 height 10
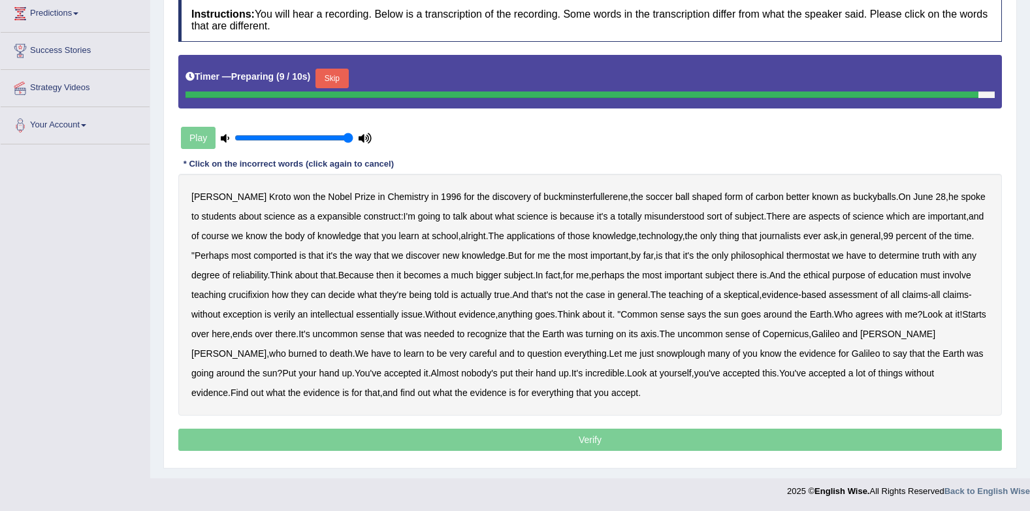
scroll to position [178, 0]
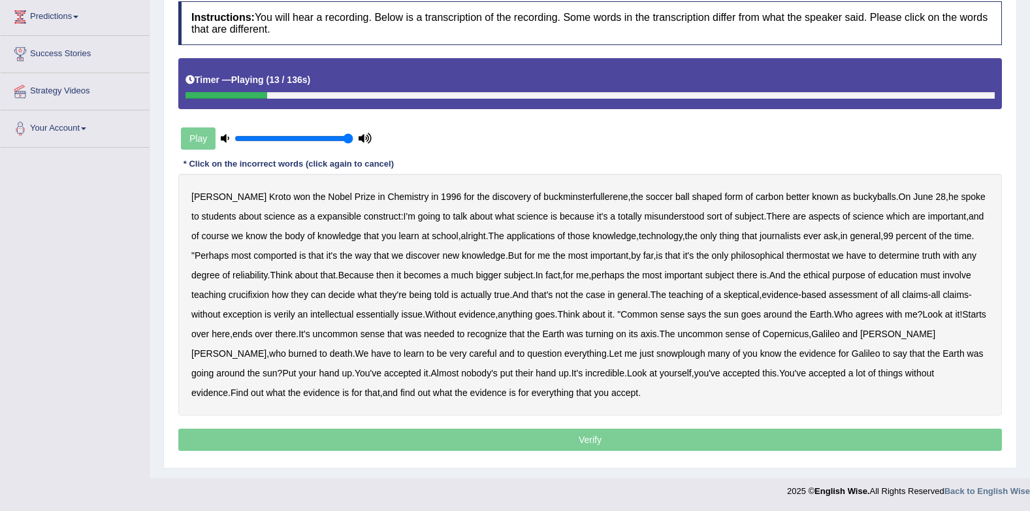
click at [335, 215] on b "expansible" at bounding box center [340, 216] width 44 height 10
click at [282, 255] on b "comported" at bounding box center [275, 255] width 43 height 10
click at [333, 254] on b "it's" at bounding box center [332, 255] width 11 height 10
click at [821, 258] on b "thermostat" at bounding box center [808, 255] width 43 height 10
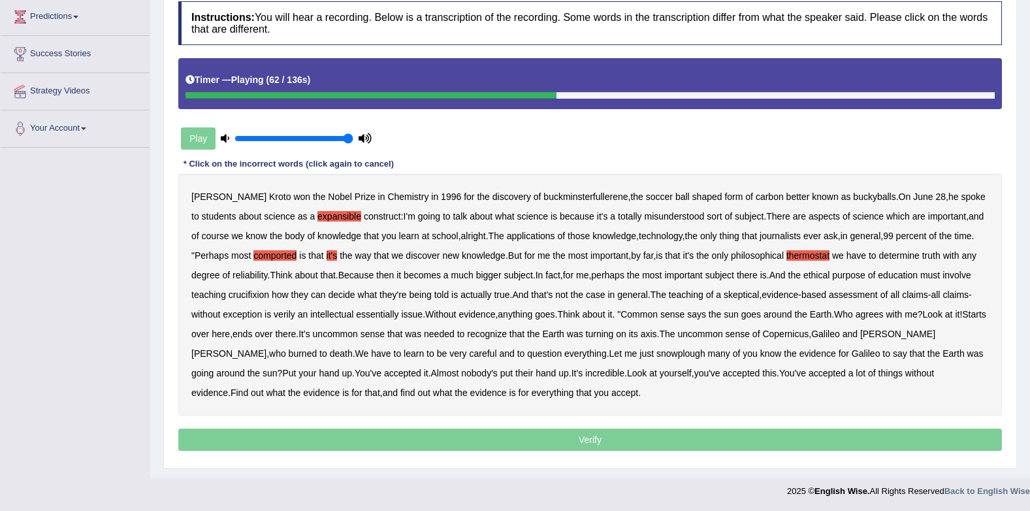
click at [246, 297] on b "crucifixion" at bounding box center [249, 294] width 41 height 10
click at [288, 316] on b "verily" at bounding box center [285, 314] width 22 height 10
click at [378, 316] on b "essentially" at bounding box center [377, 314] width 42 height 10
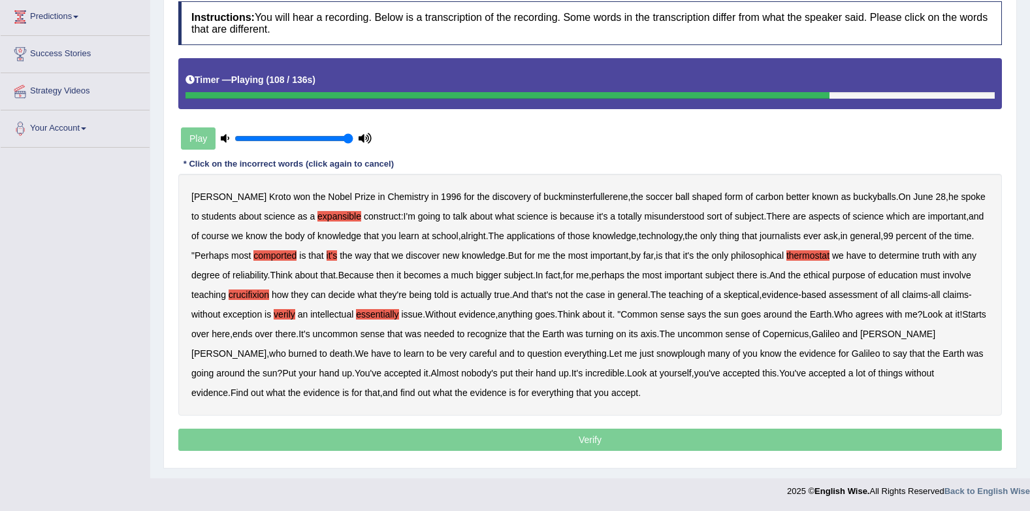
click at [518, 354] on b "to" at bounding box center [522, 353] width 8 height 10
click at [657, 352] on b "snowplough" at bounding box center [681, 353] width 49 height 10
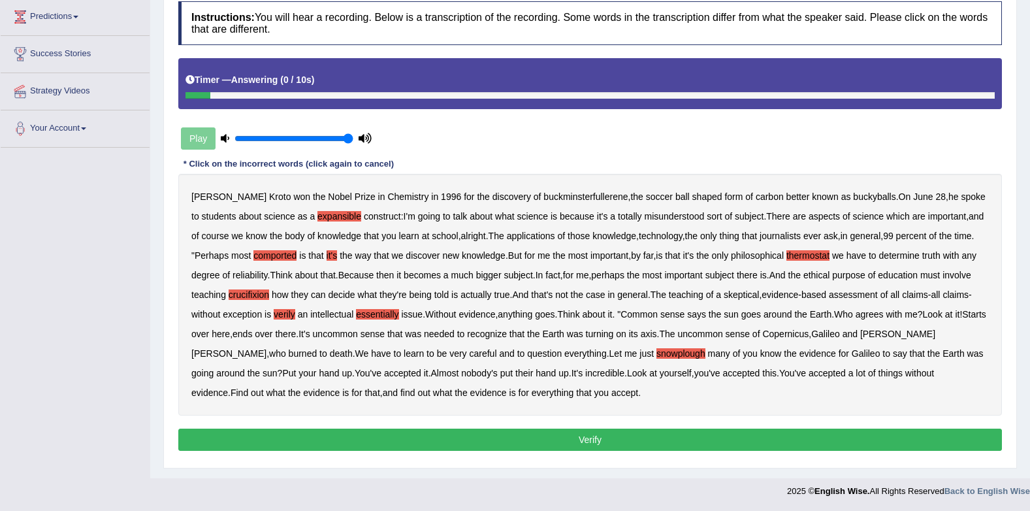
click at [550, 439] on button "Verify" at bounding box center [590, 440] width 824 height 22
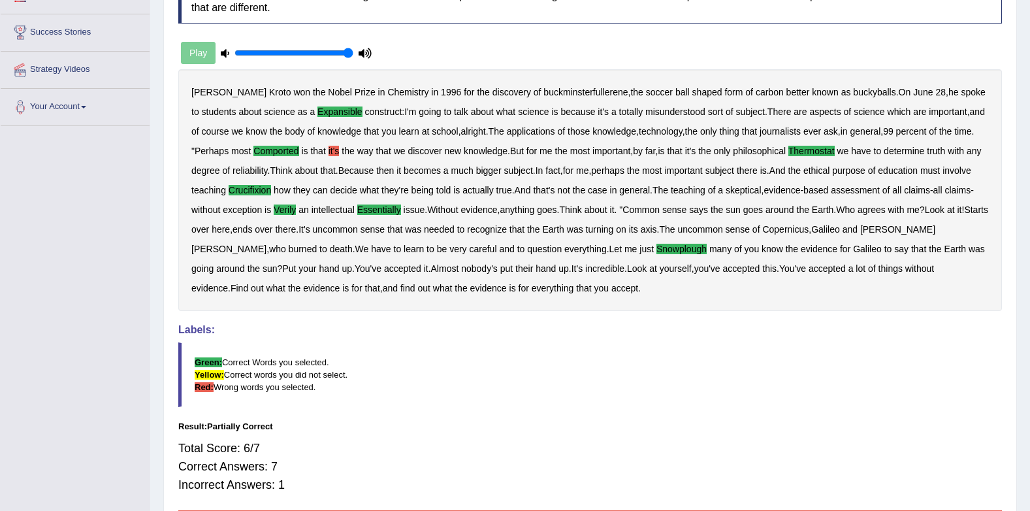
scroll to position [110, 0]
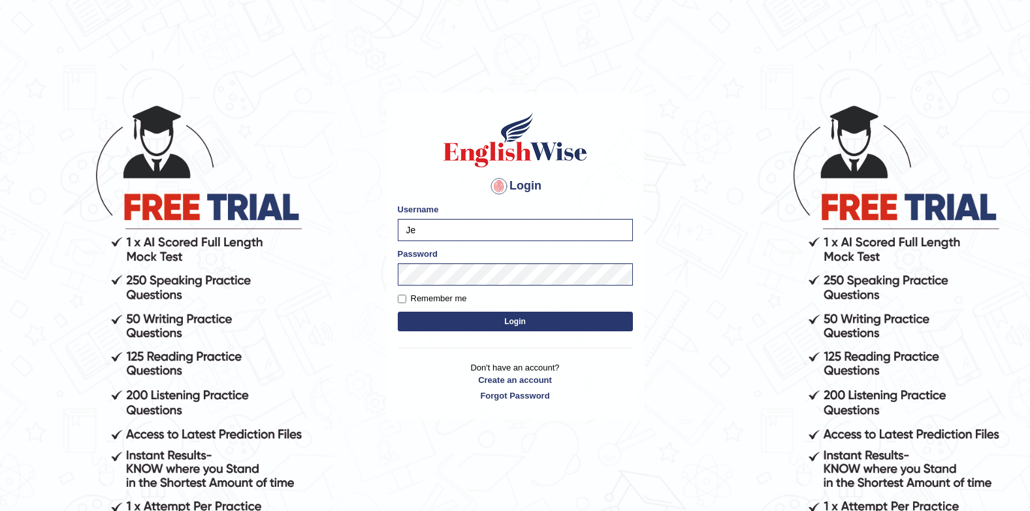
type input "J"
type input "Gurung28"
click at [746, 291] on body "Login Please fix the following errors: Username Gurung28 Password Remember me L…" at bounding box center [515, 307] width 1030 height 511
click at [608, 320] on button "Login" at bounding box center [515, 322] width 235 height 20
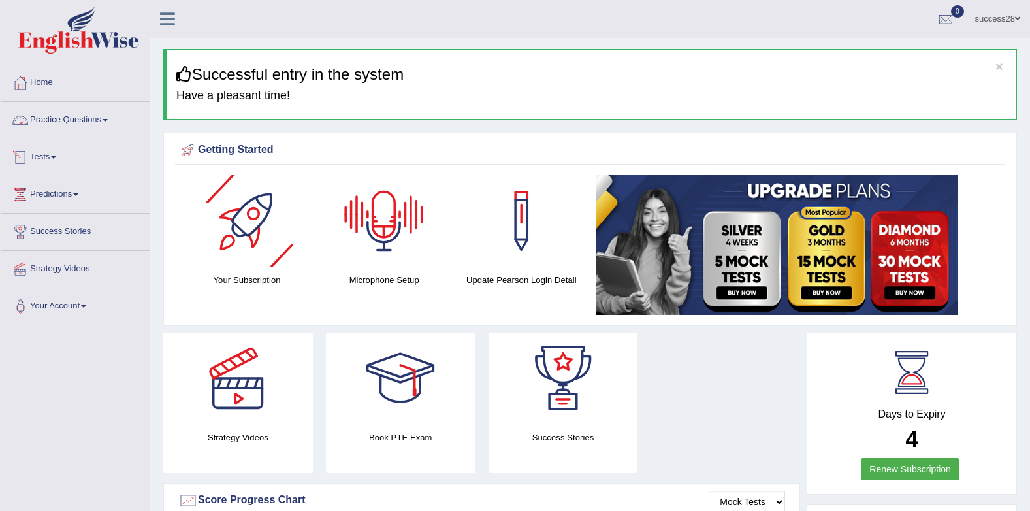
click at [78, 115] on link "Practice Questions" at bounding box center [75, 118] width 149 height 33
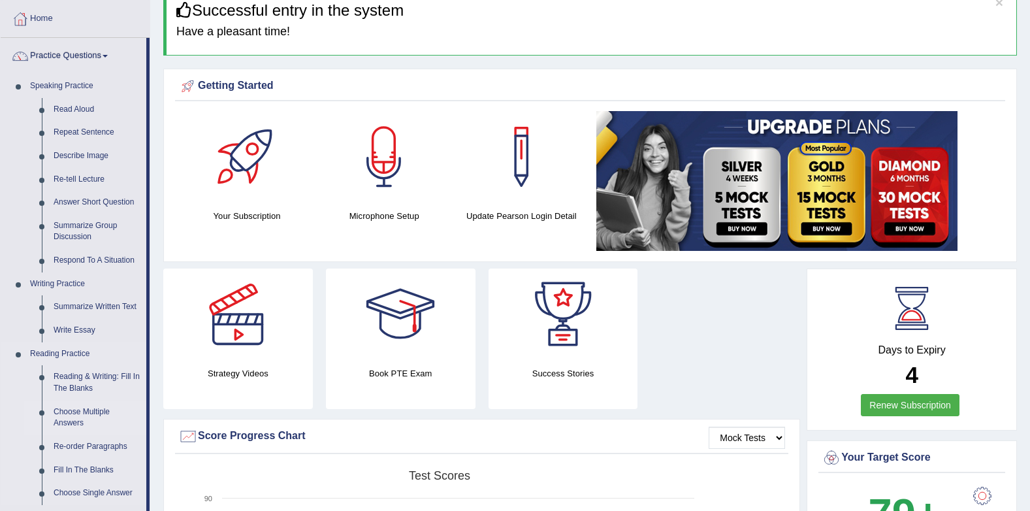
scroll to position [196, 0]
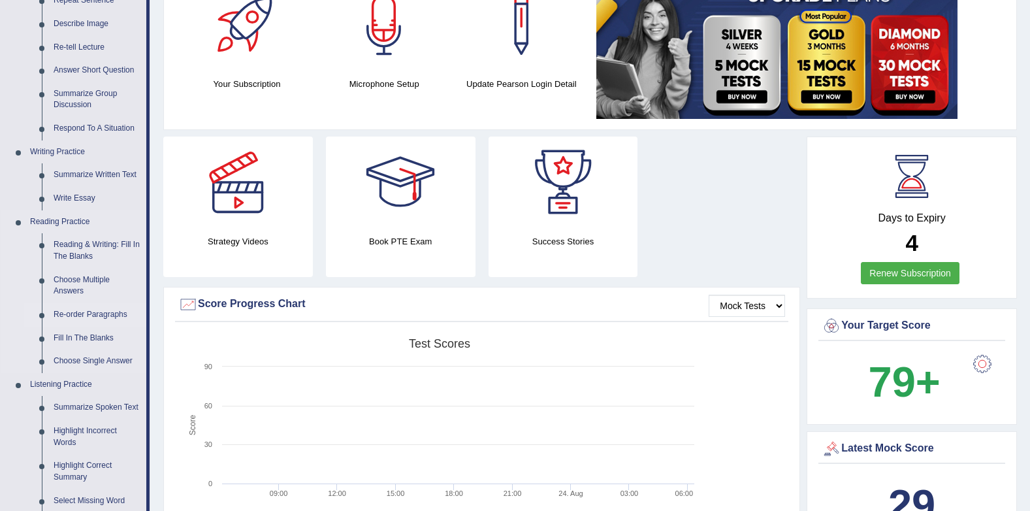
click at [78, 311] on link "Re-order Paragraphs" at bounding box center [97, 315] width 99 height 24
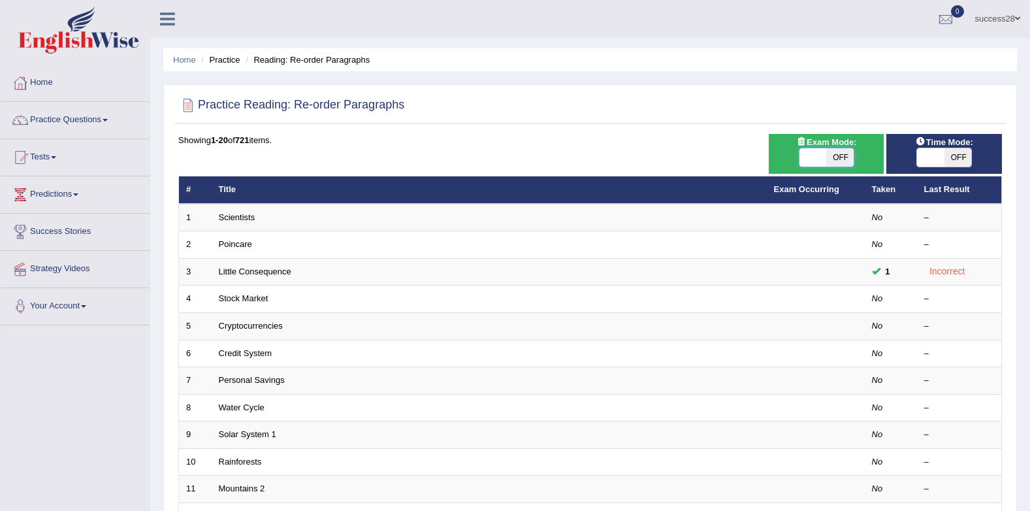
click at [817, 150] on span at bounding box center [813, 157] width 27 height 18
checkbox input "true"
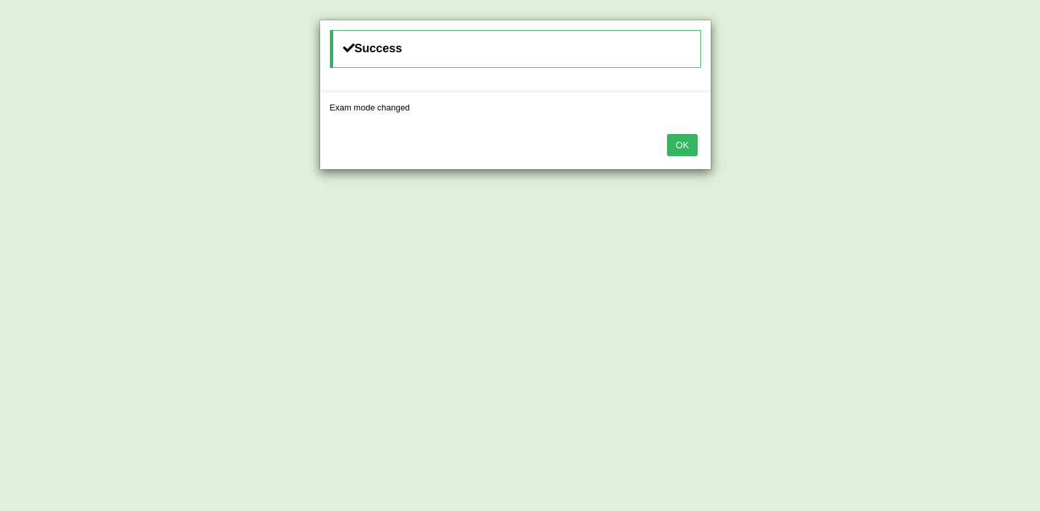
click at [680, 142] on button "OK" at bounding box center [682, 145] width 30 height 22
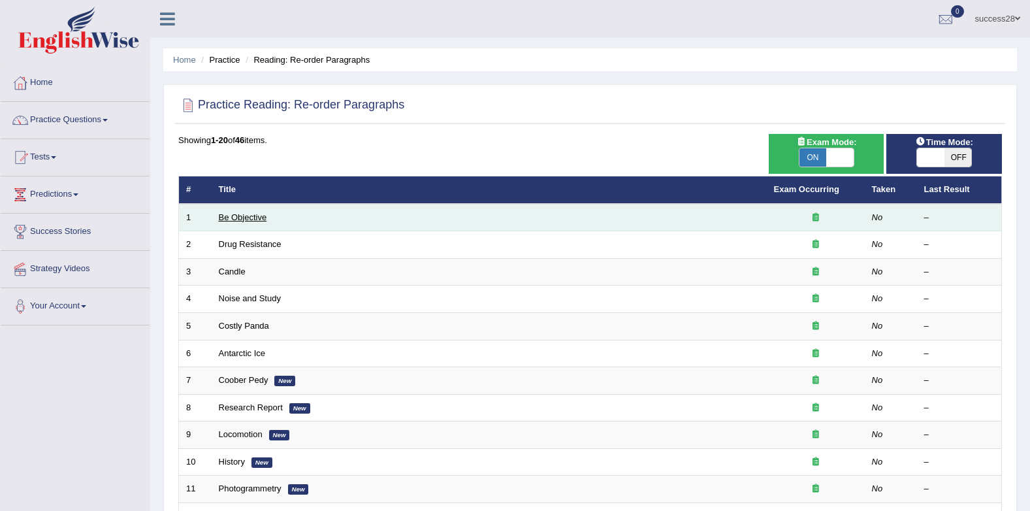
click at [250, 219] on link "Be Objective" at bounding box center [243, 217] width 48 height 10
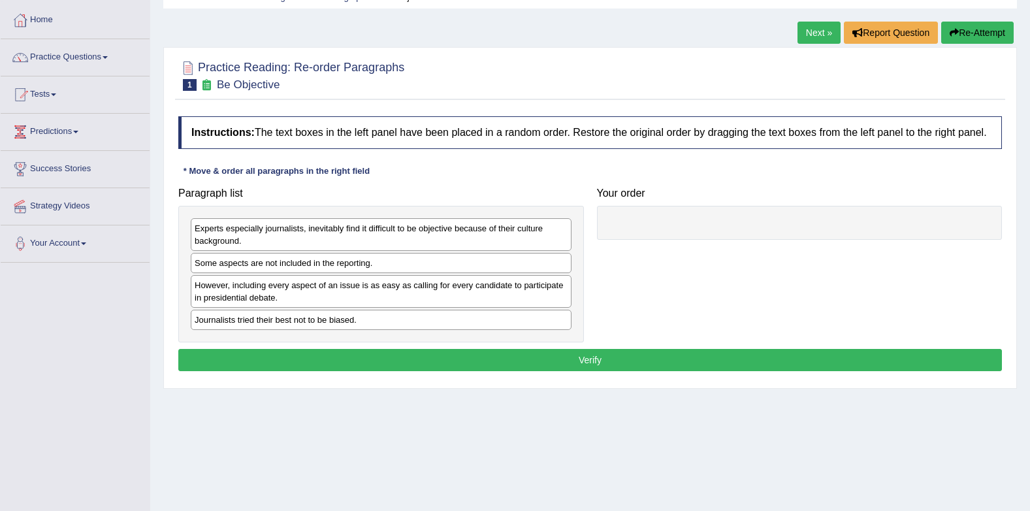
scroll to position [131, 0]
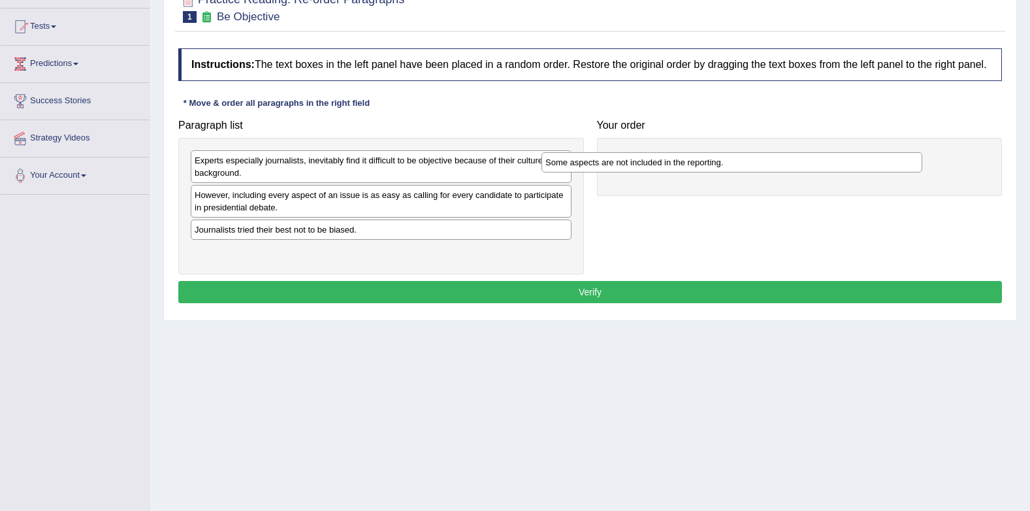
drag, startPoint x: 435, startPoint y: 201, endPoint x: 793, endPoint y: 167, distance: 360.4
click at [793, 167] on div "Some aspects are not included in the reporting." at bounding box center [732, 162] width 381 height 20
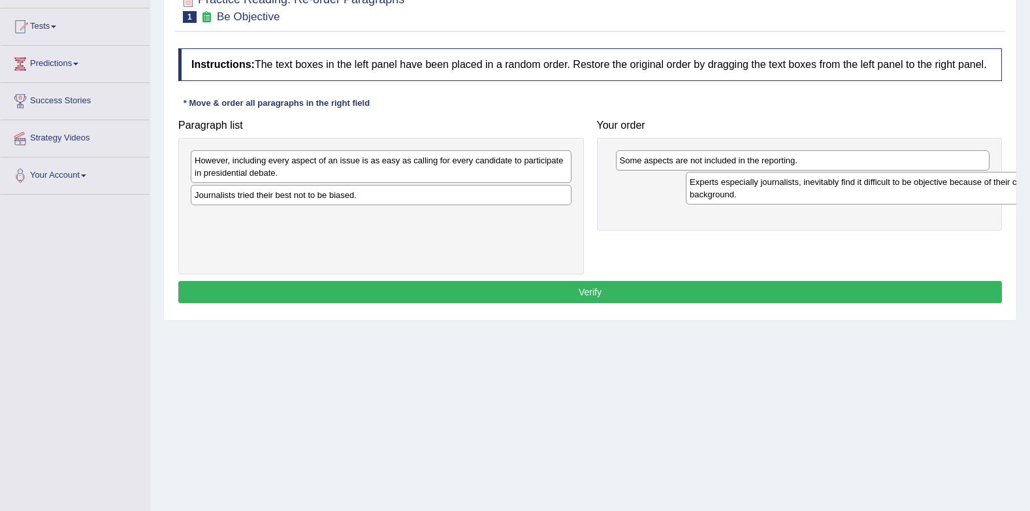
drag, startPoint x: 467, startPoint y: 205, endPoint x: 814, endPoint y: 190, distance: 347.3
click at [814, 190] on div "Experts especially journalists, inevitably find it difficult to be objective be…" at bounding box center [876, 188] width 381 height 33
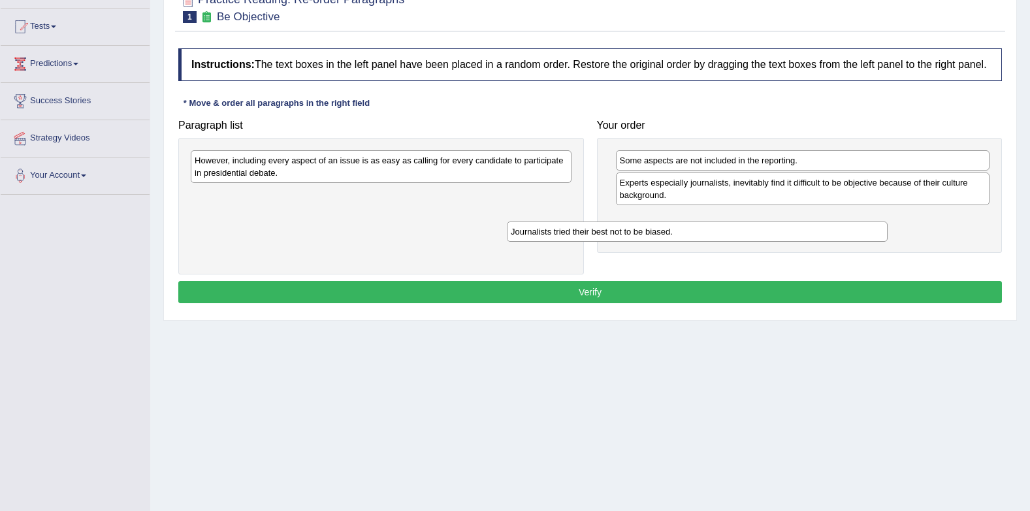
drag, startPoint x: 486, startPoint y: 200, endPoint x: 829, endPoint y: 226, distance: 344.1
click at [827, 227] on div "Journalists tried their best not to be biased." at bounding box center [697, 232] width 381 height 20
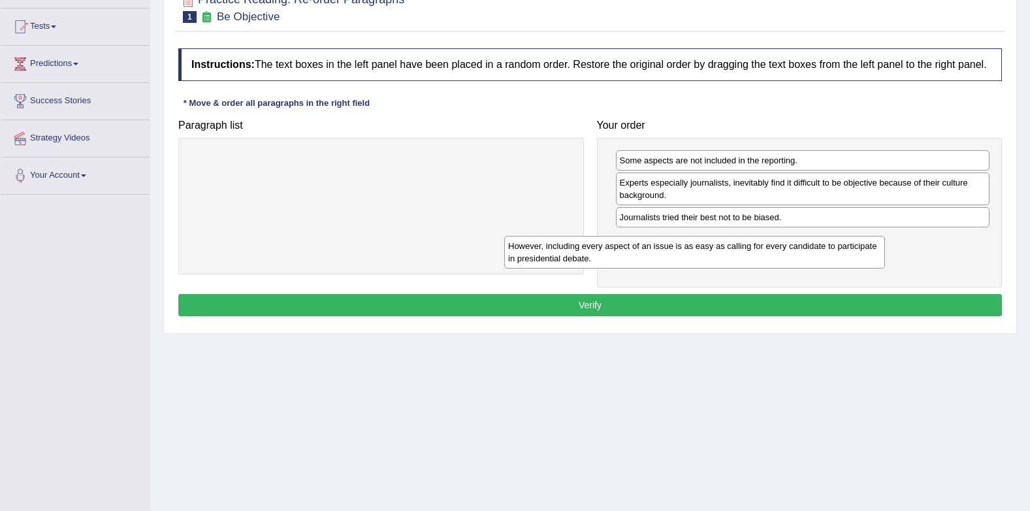
drag, startPoint x: 476, startPoint y: 171, endPoint x: 829, endPoint y: 252, distance: 361.4
click at [826, 252] on div "However, including every aspect of an issue is as easy as calling for every can…" at bounding box center [694, 252] width 381 height 33
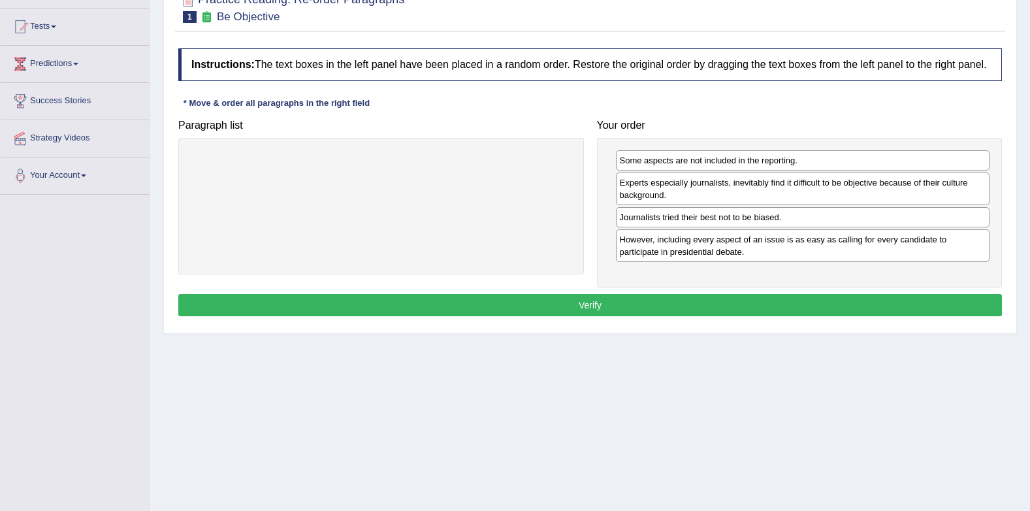
click at [821, 306] on button "Verify" at bounding box center [590, 305] width 824 height 22
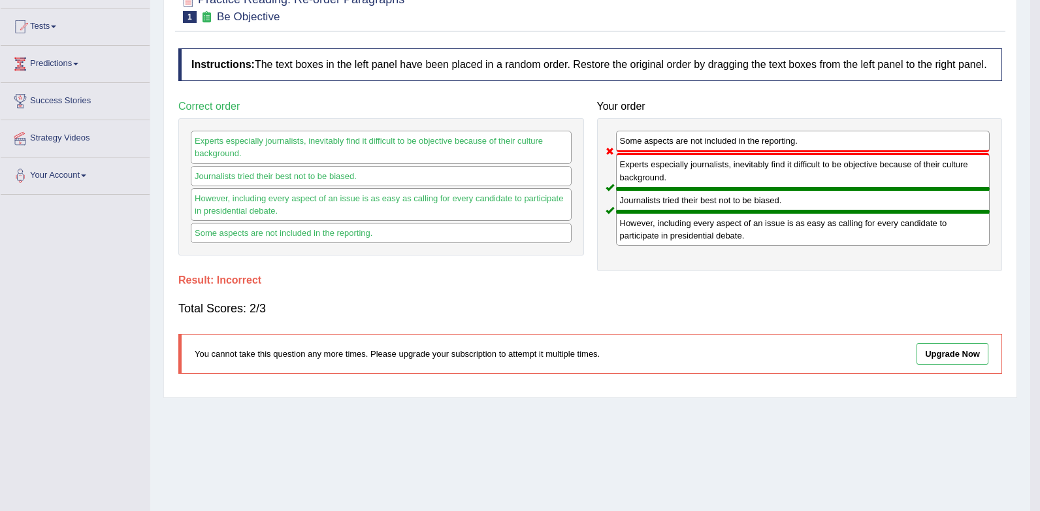
click at [821, 306] on div "Saving your answer..." at bounding box center [520, 255] width 1040 height 511
